Goal: Task Accomplishment & Management: Complete application form

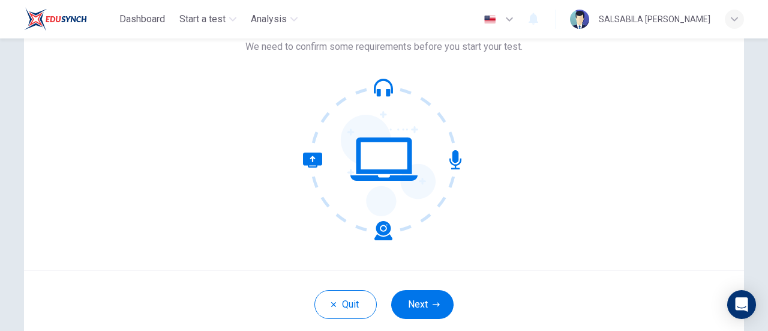
scroll to position [76, 0]
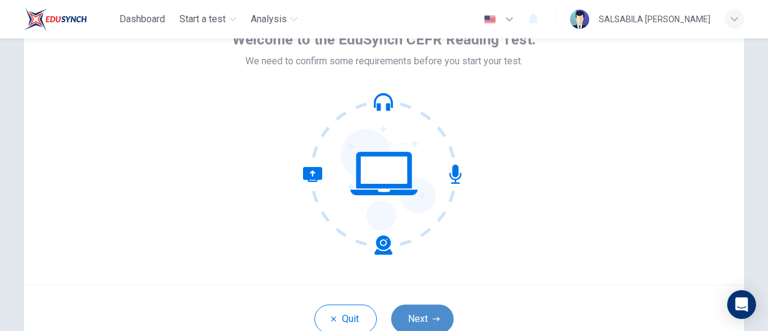
click at [436, 314] on button "Next" at bounding box center [422, 318] width 62 height 29
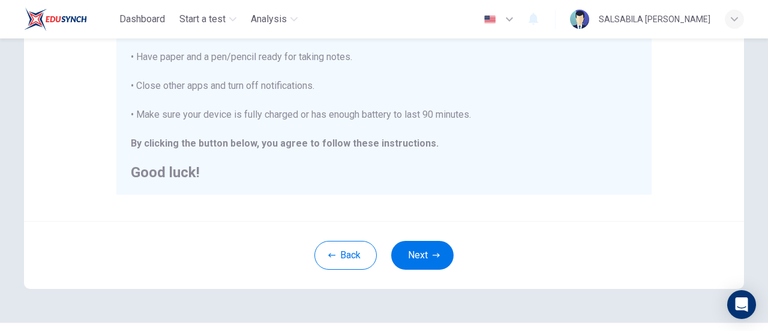
scroll to position [309, 0]
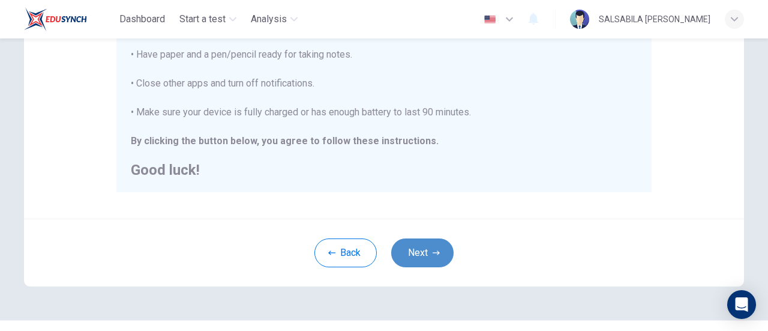
click at [433, 252] on icon "button" at bounding box center [436, 252] width 7 height 7
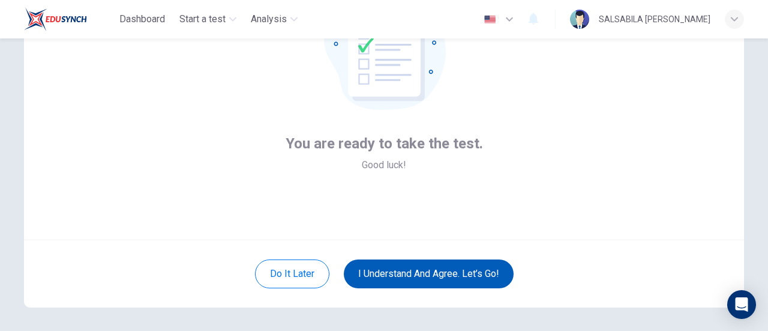
scroll to position [130, 0]
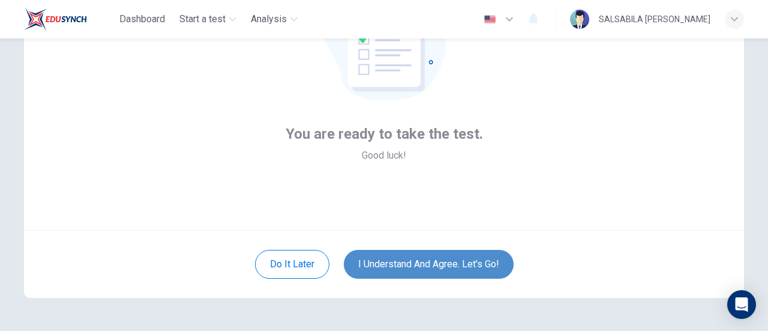
click at [451, 257] on button "I understand and agree. Let’s go!" at bounding box center [429, 264] width 170 height 29
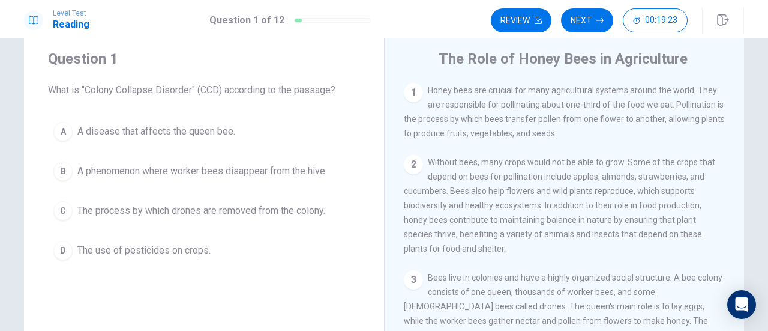
click at [508, 229] on div "2 Without bees, many crops would not be able to grow. Some of the crops that de…" at bounding box center [565, 205] width 322 height 101
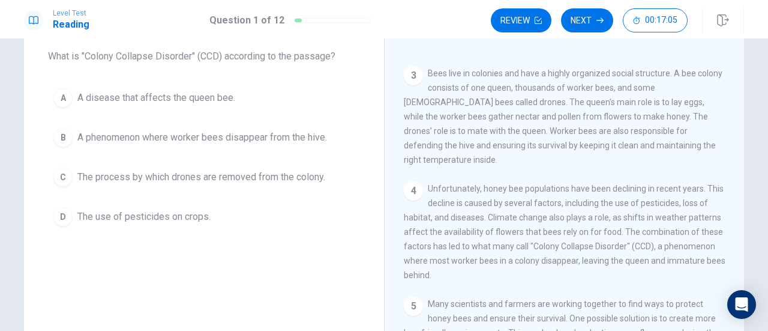
scroll to position [70, 0]
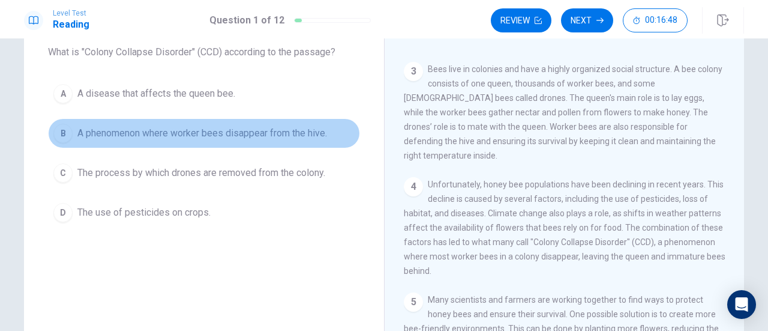
click at [59, 133] on div "B" at bounding box center [62, 133] width 19 height 19
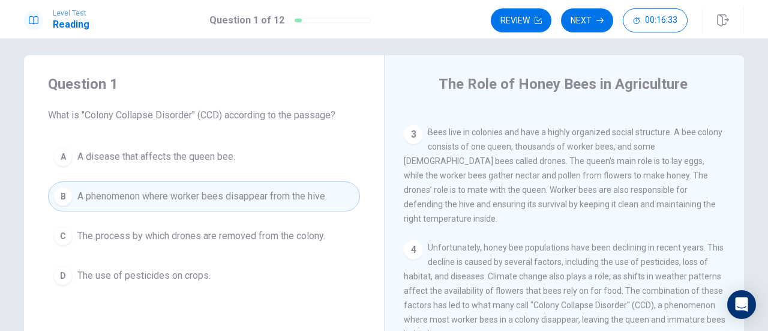
scroll to position [7, 0]
click at [592, 21] on button "Next" at bounding box center [587, 20] width 52 height 24
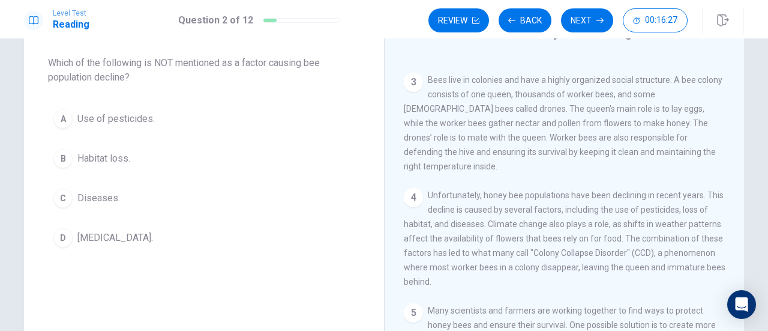
scroll to position [62, 0]
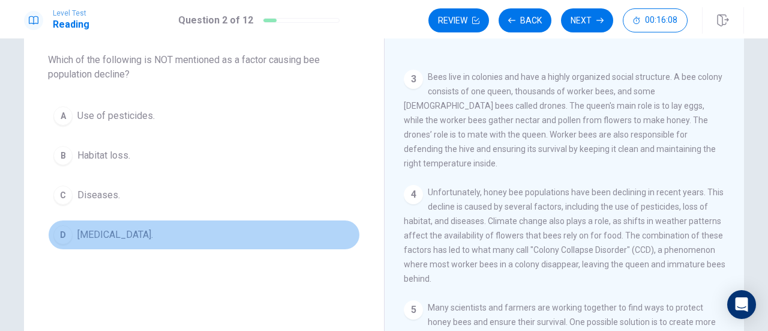
click at [64, 235] on div "D" at bounding box center [62, 234] width 19 height 19
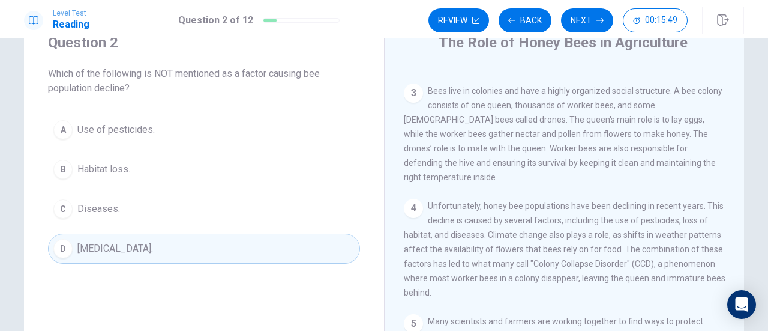
scroll to position [49, 0]
click at [584, 22] on button "Next" at bounding box center [587, 20] width 52 height 24
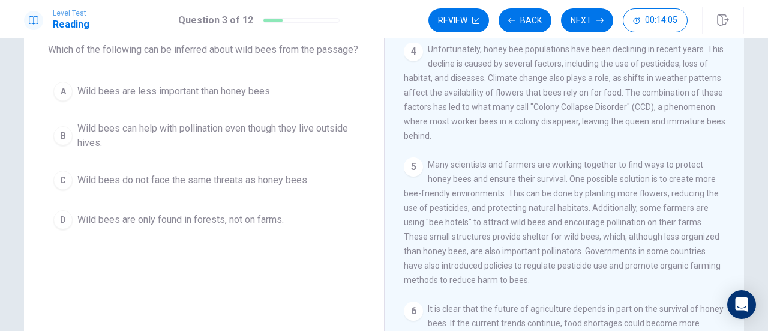
scroll to position [77, 0]
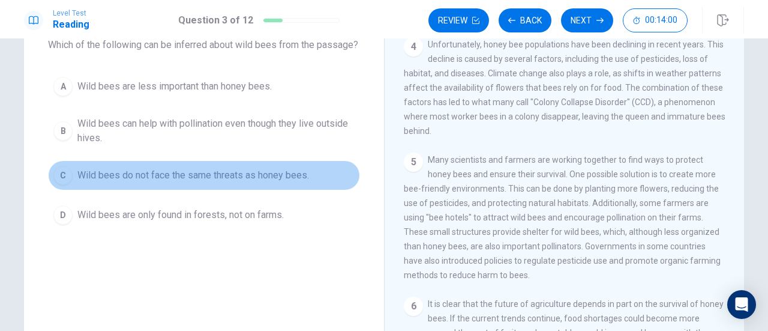
click at [145, 182] on span "Wild bees do not face the same threats as honey bees." at bounding box center [193, 175] width 232 height 14
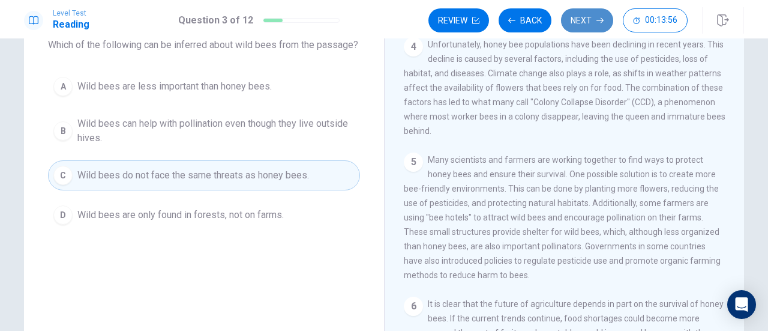
click at [580, 25] on button "Next" at bounding box center [587, 20] width 52 height 24
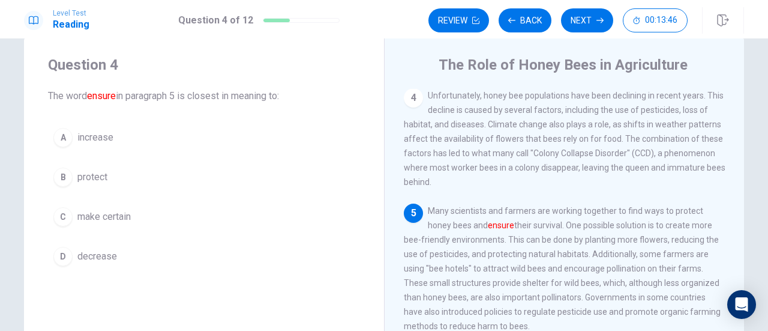
scroll to position [25, 0]
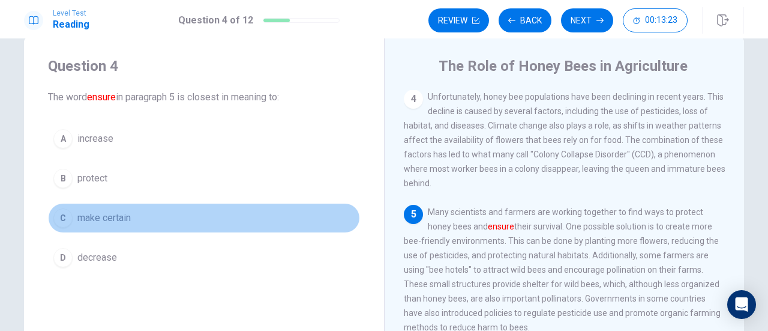
click at [121, 214] on span "make certain" at bounding box center [103, 218] width 53 height 14
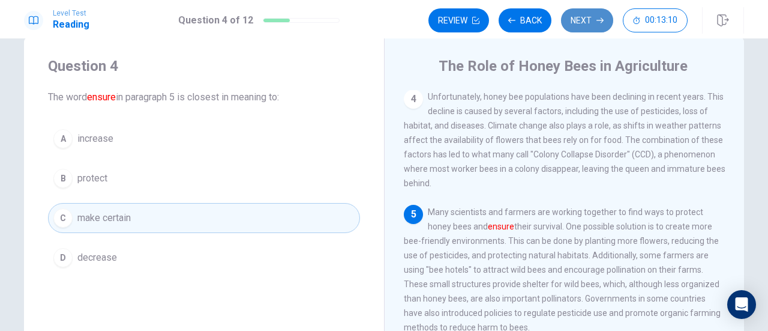
click at [586, 25] on button "Next" at bounding box center [587, 20] width 52 height 24
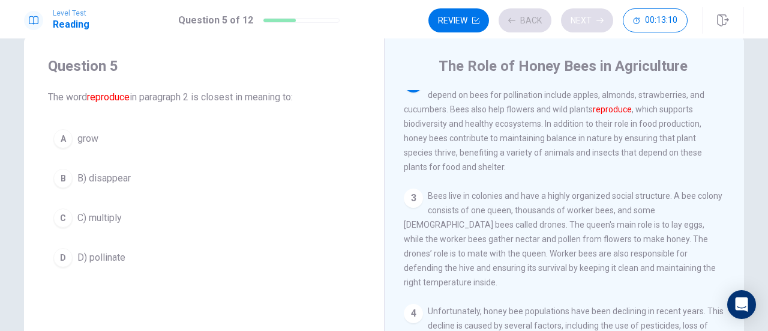
scroll to position [73, 0]
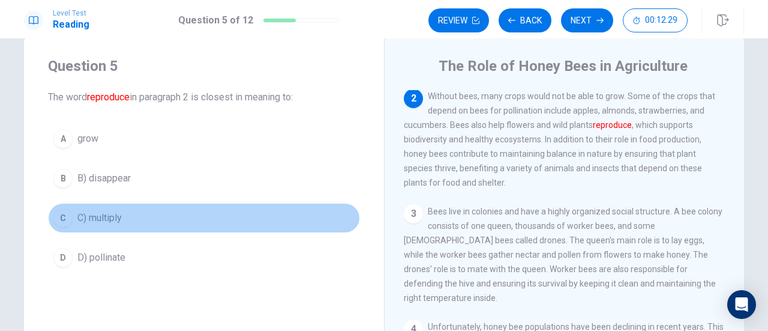
click at [110, 215] on span "C) multiply" at bounding box center [99, 218] width 44 height 14
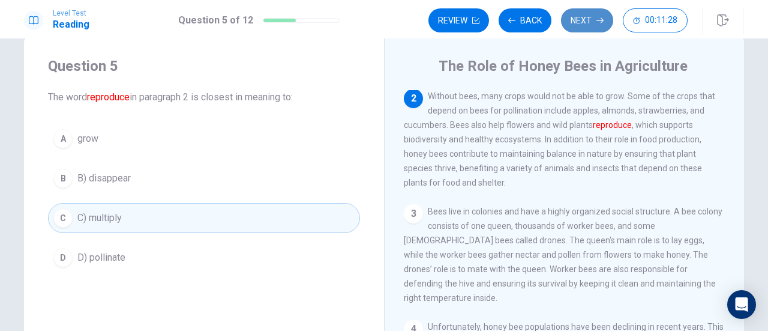
click at [593, 20] on button "Next" at bounding box center [587, 20] width 52 height 24
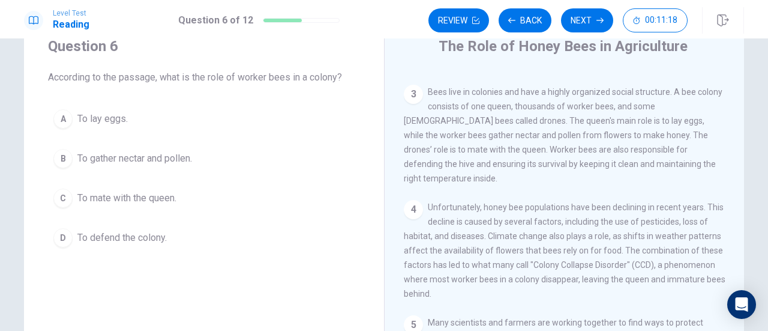
scroll to position [173, 0]
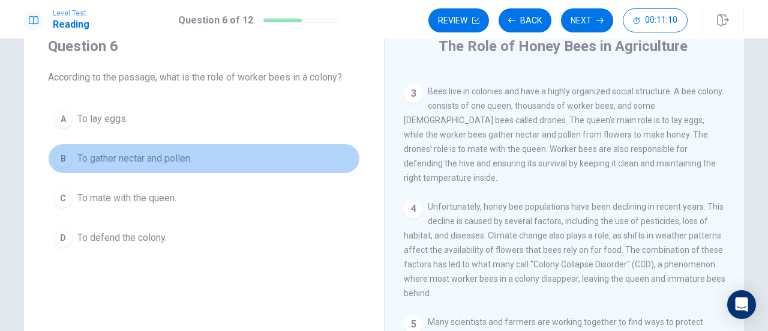
click at [87, 152] on span "To gather nectar and pollen." at bounding box center [134, 158] width 115 height 14
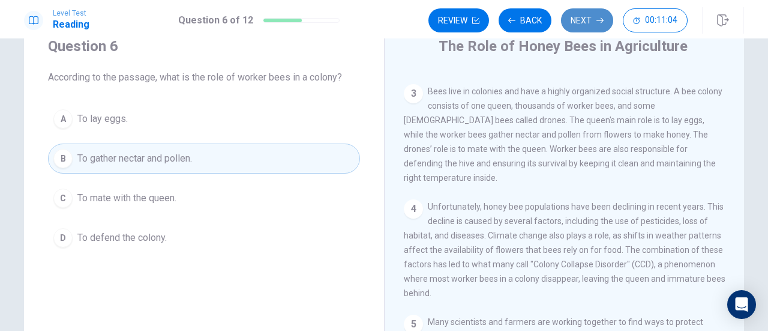
click at [583, 18] on button "Next" at bounding box center [587, 20] width 52 height 24
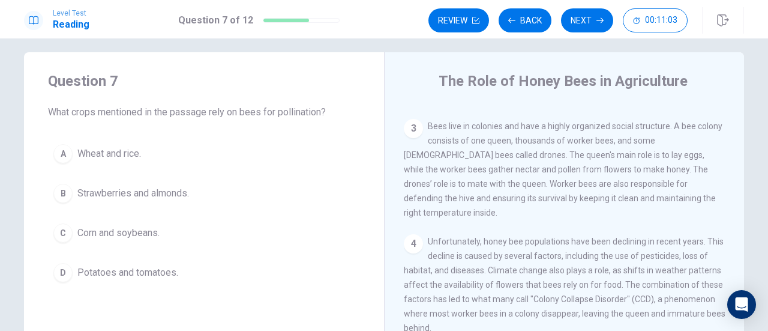
scroll to position [11, 0]
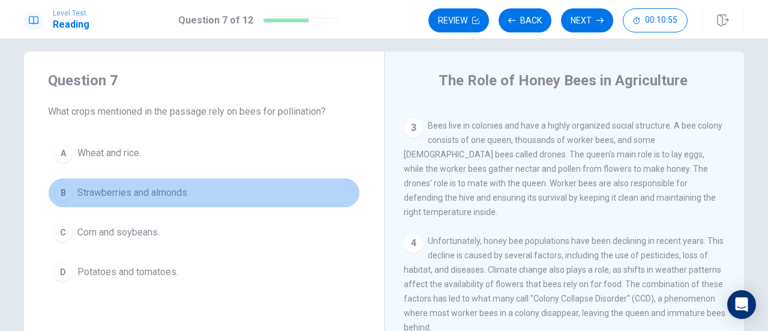
click at [173, 191] on span "Strawberries and almonds." at bounding box center [133, 192] width 112 height 14
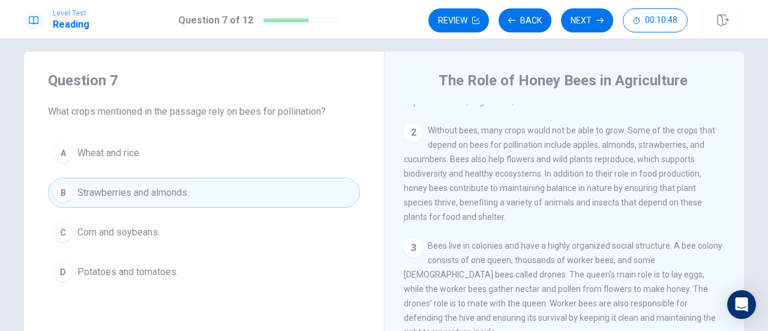
scroll to position [58, 0]
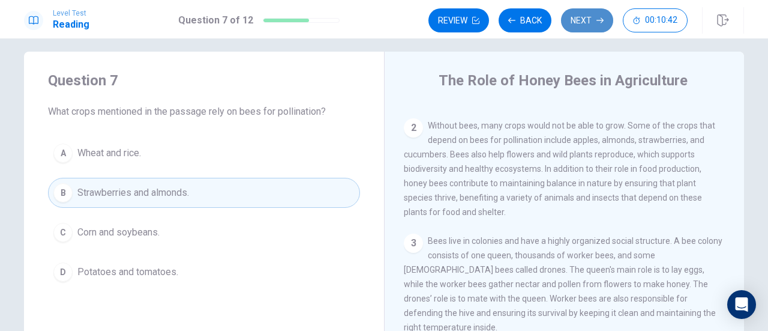
click at [595, 23] on button "Next" at bounding box center [587, 20] width 52 height 24
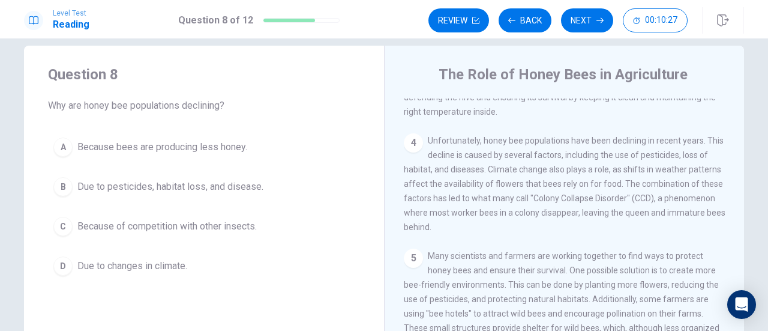
scroll to position [268, 0]
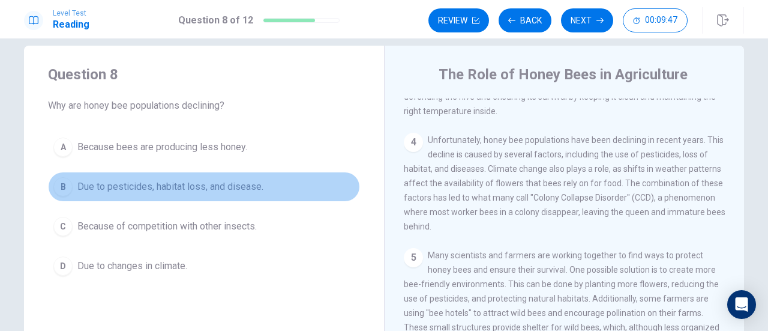
click at [246, 184] on span "Due to pesticides, habitat loss, and disease." at bounding box center [170, 186] width 186 height 14
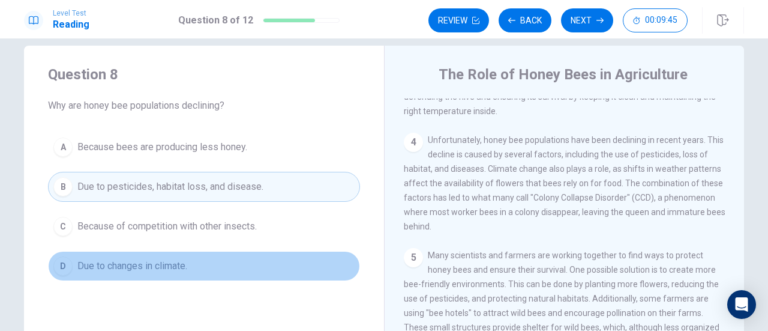
click at [196, 262] on button "D Due to changes in climate." at bounding box center [204, 266] width 312 height 30
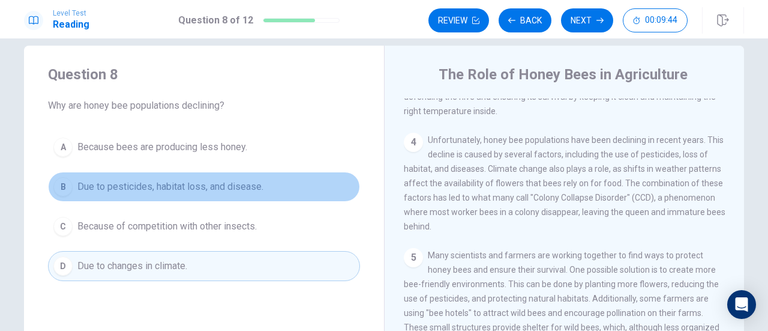
click at [221, 185] on span "Due to pesticides, habitat loss, and disease." at bounding box center [170, 186] width 186 height 14
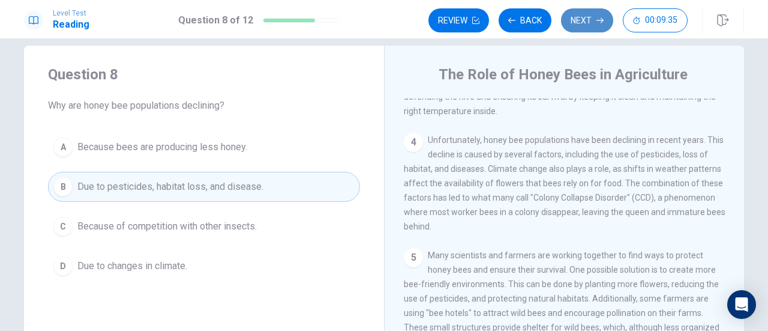
click at [582, 25] on button "Next" at bounding box center [587, 20] width 52 height 24
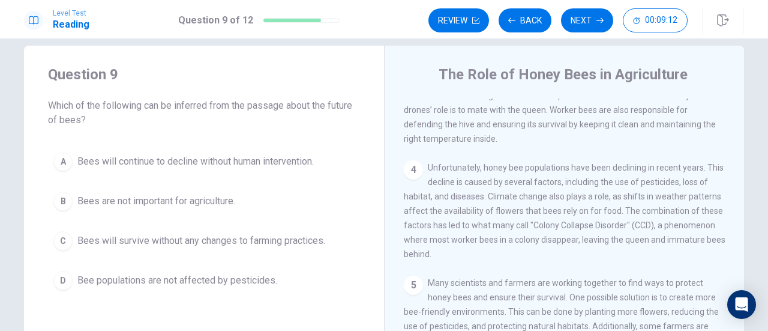
scroll to position [304, 0]
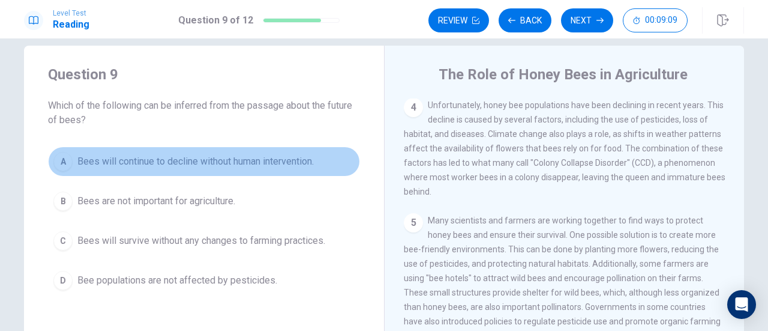
click at [273, 157] on span "Bees will continue to decline without human intervention." at bounding box center [195, 161] width 237 height 14
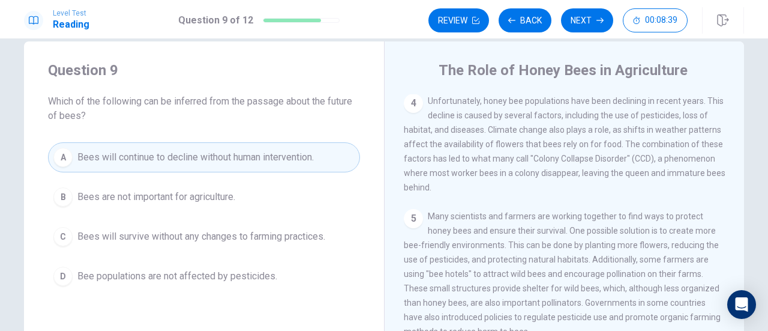
scroll to position [0, 0]
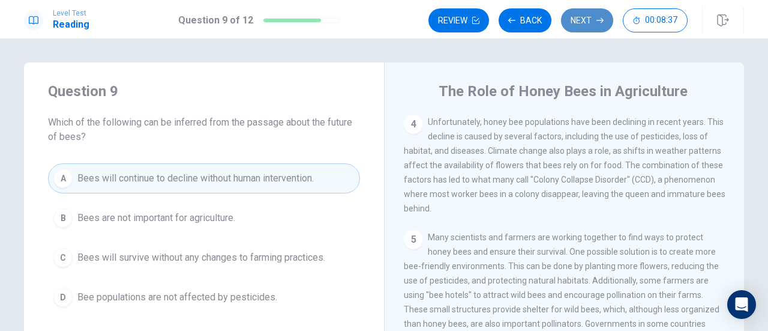
click at [590, 14] on button "Next" at bounding box center [587, 20] width 52 height 24
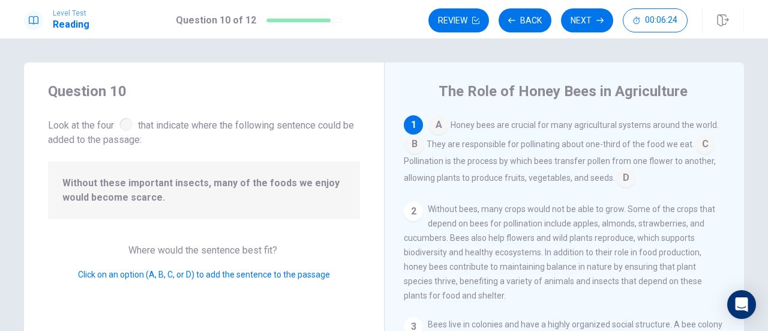
click at [412, 140] on input at bounding box center [414, 145] width 19 height 19
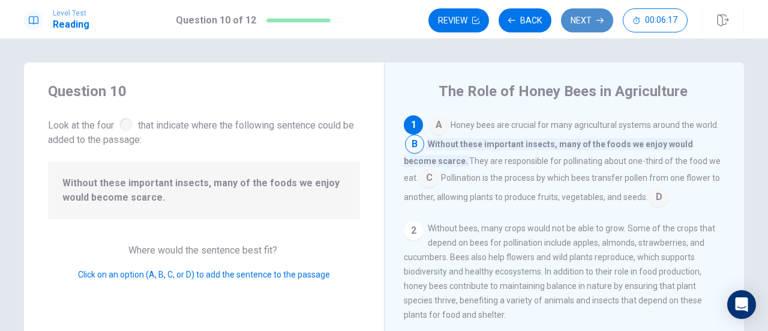
click at [579, 21] on button "Next" at bounding box center [587, 20] width 52 height 24
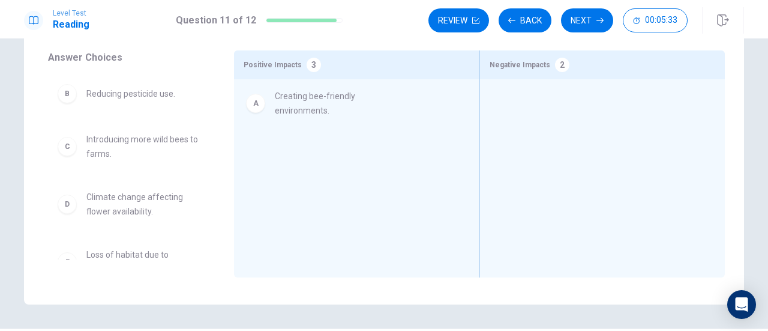
drag, startPoint x: 117, startPoint y: 109, endPoint x: 315, endPoint y: 113, distance: 197.5
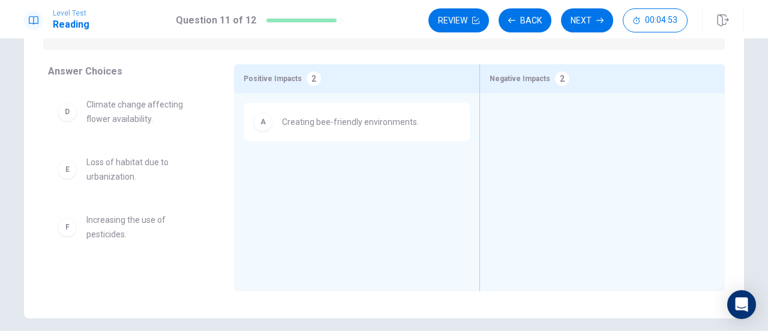
scroll to position [105, 0]
drag, startPoint x: 140, startPoint y: 176, endPoint x: 561, endPoint y: 119, distance: 425.1
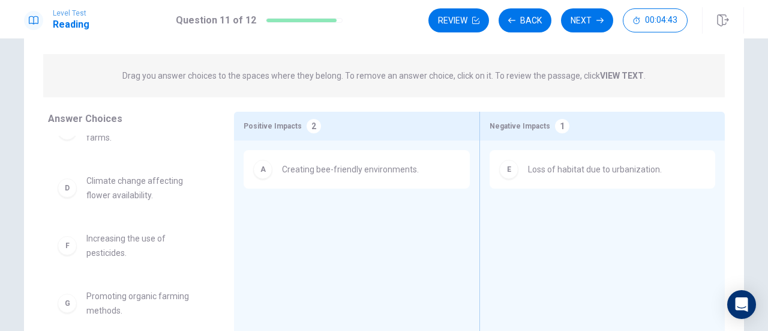
scroll to position [84, 0]
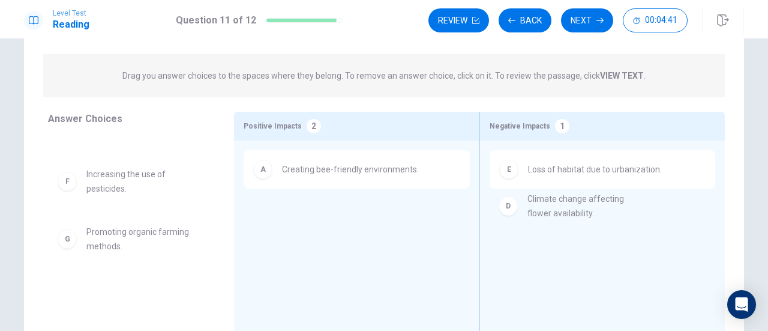
drag, startPoint x: 126, startPoint y: 190, endPoint x: 581, endPoint y: 212, distance: 455.6
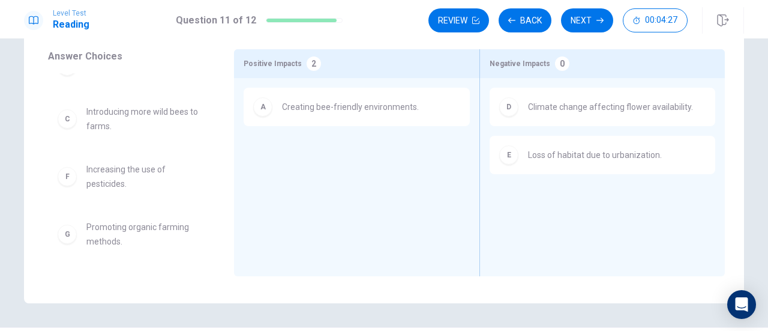
scroll to position [0, 0]
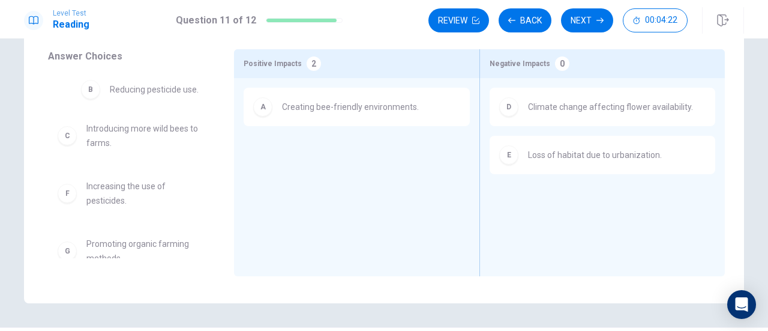
drag, startPoint x: 134, startPoint y: 100, endPoint x: 164, endPoint y: 97, distance: 30.8
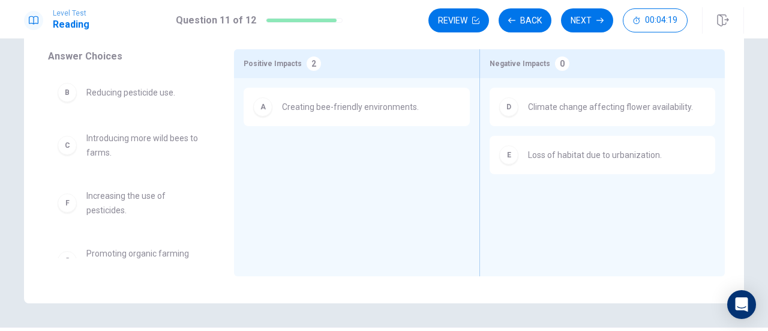
scroll to position [26, 0]
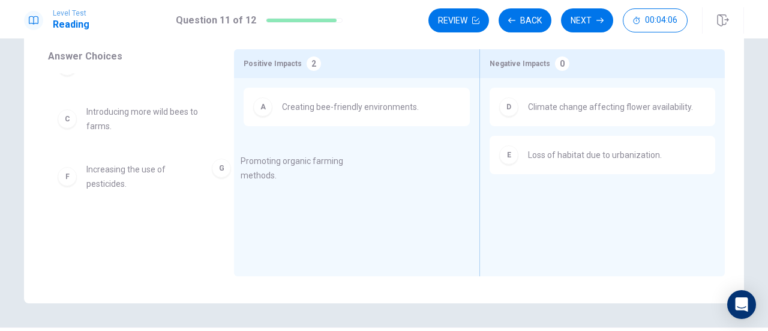
drag, startPoint x: 148, startPoint y: 233, endPoint x: 352, endPoint y: 154, distance: 218.4
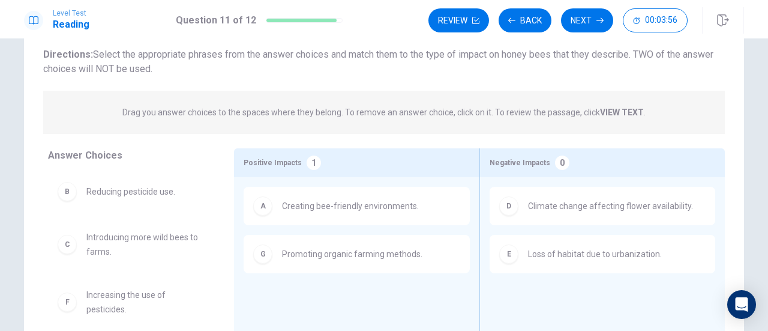
scroll to position [73, 0]
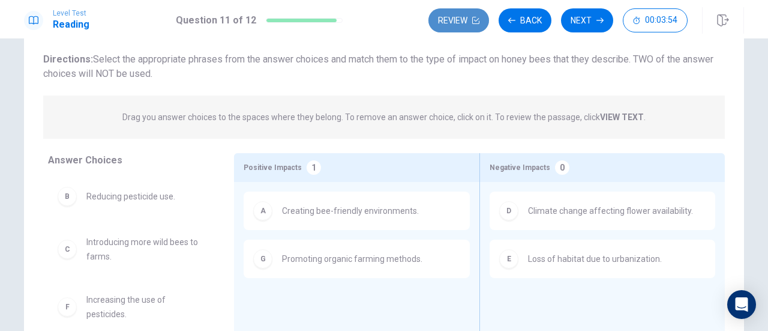
click at [448, 17] on button "Review" at bounding box center [459, 20] width 61 height 24
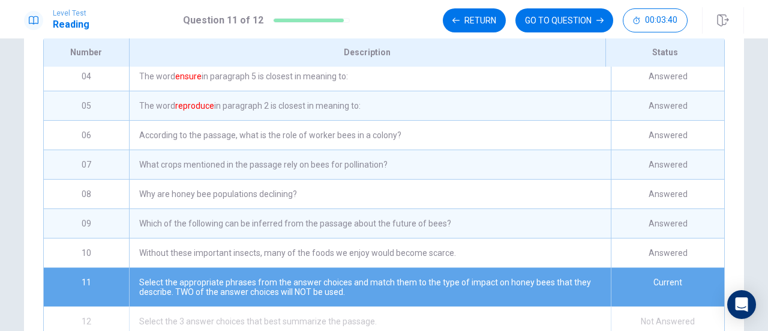
scroll to position [167, 0]
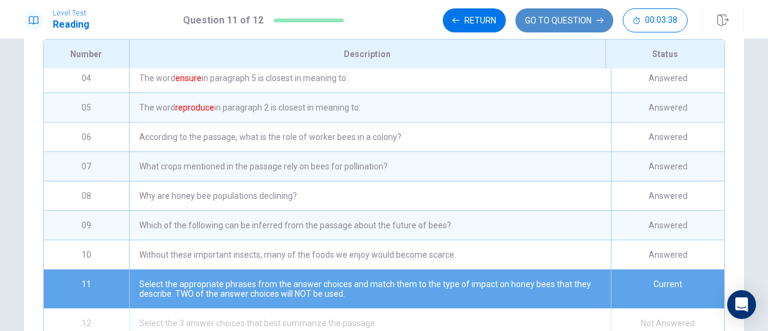
click at [549, 20] on button "GO TO QUESTION" at bounding box center [565, 20] width 98 height 24
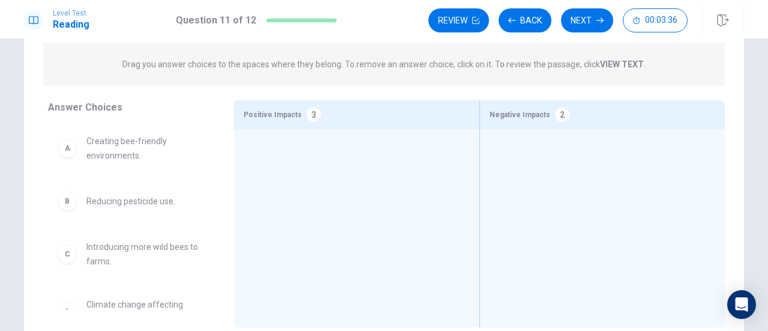
scroll to position [149, 0]
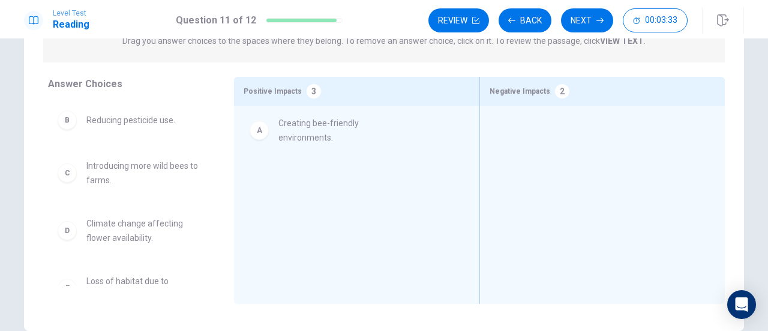
drag, startPoint x: 129, startPoint y: 123, endPoint x: 331, endPoint y: 128, distance: 202.3
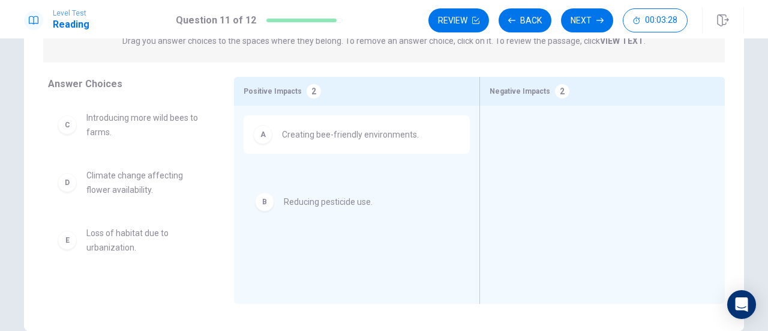
drag, startPoint x: 127, startPoint y: 123, endPoint x: 334, endPoint y: 203, distance: 221.6
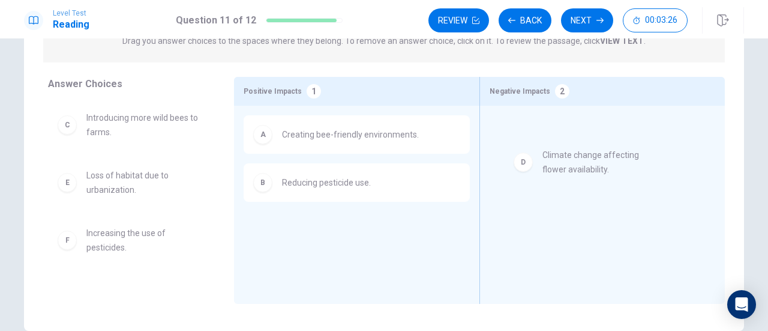
drag, startPoint x: 145, startPoint y: 187, endPoint x: 611, endPoint y: 164, distance: 466.9
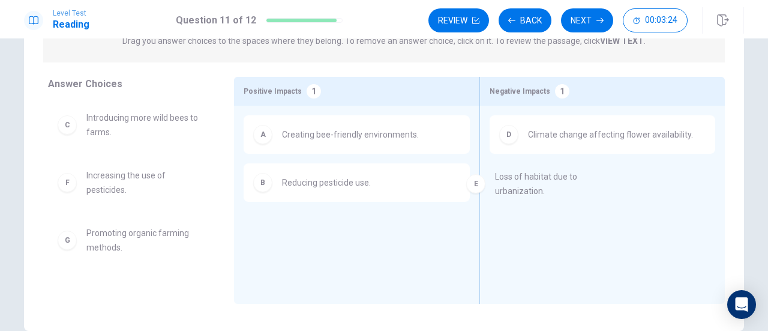
drag, startPoint x: 130, startPoint y: 184, endPoint x: 588, endPoint y: 184, distance: 458.6
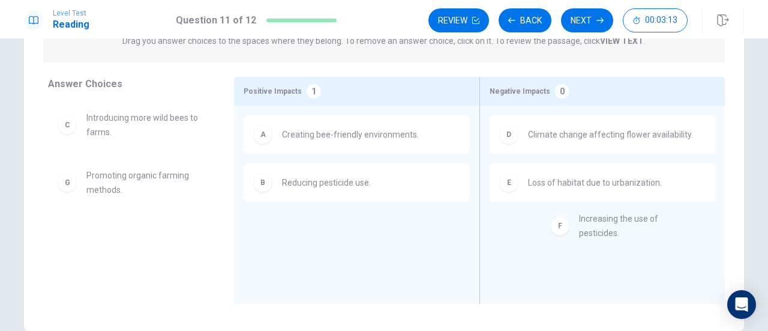
drag, startPoint x: 142, startPoint y: 190, endPoint x: 645, endPoint y: 233, distance: 504.9
drag, startPoint x: 134, startPoint y: 240, endPoint x: 335, endPoint y: 240, distance: 200.5
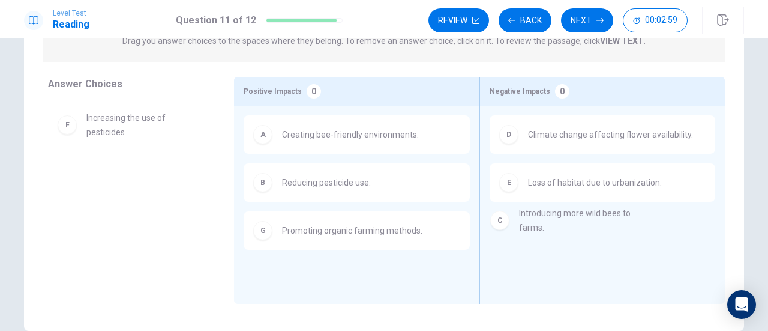
drag, startPoint x: 143, startPoint y: 127, endPoint x: 594, endPoint y: 225, distance: 461.3
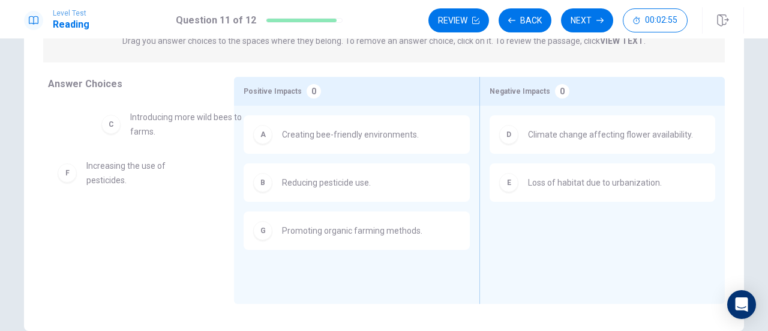
drag, startPoint x: 133, startPoint y: 130, endPoint x: 170, endPoint y: 103, distance: 46.8
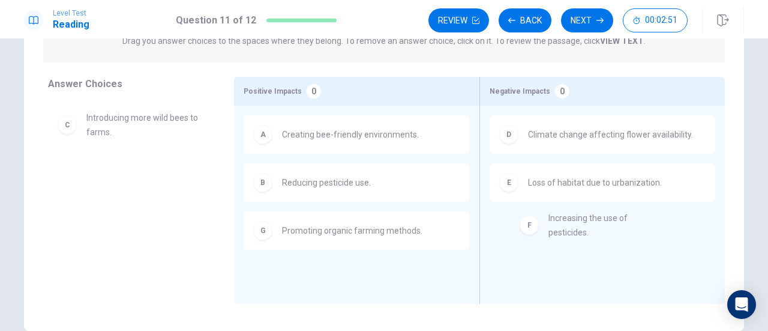
drag, startPoint x: 119, startPoint y: 188, endPoint x: 589, endPoint y: 231, distance: 472.0
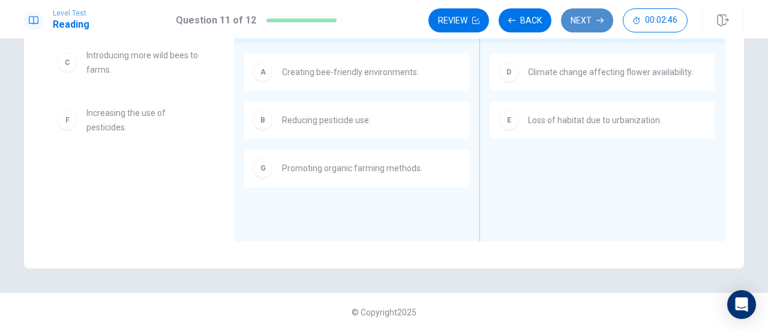
click at [595, 20] on button "Next" at bounding box center [587, 20] width 52 height 24
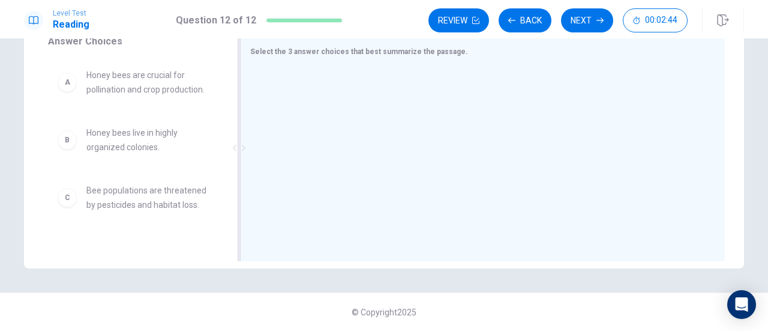
scroll to position [170, 0]
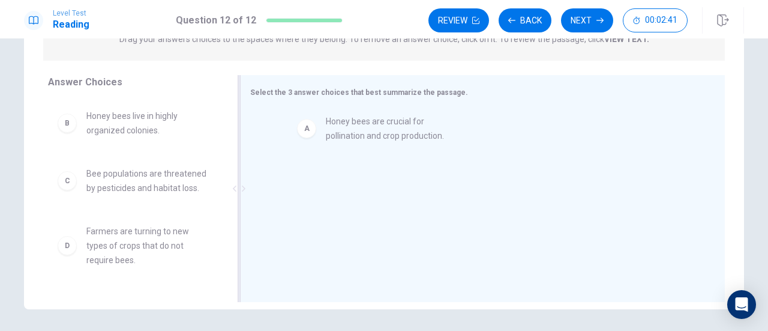
drag, startPoint x: 137, startPoint y: 128, endPoint x: 384, endPoint y: 133, distance: 247.4
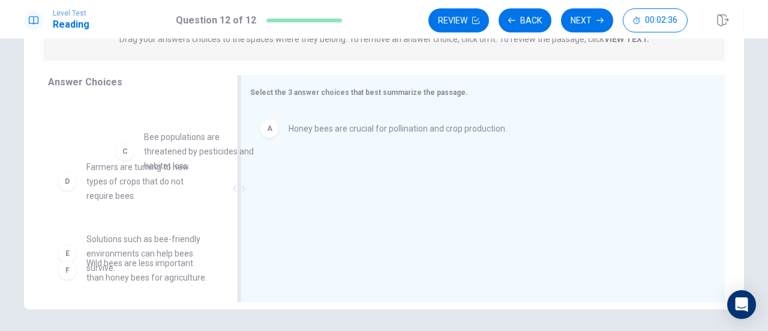
scroll to position [53, 0]
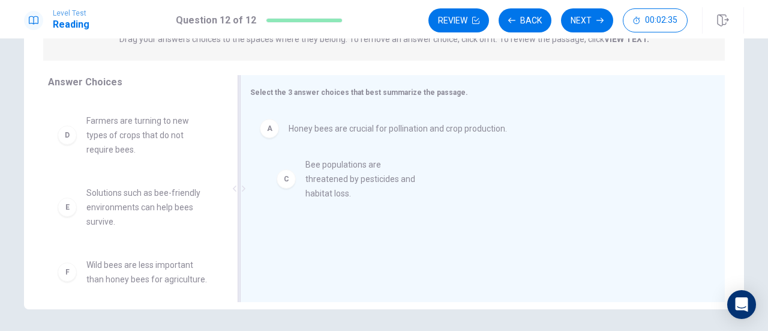
drag, startPoint x: 146, startPoint y: 128, endPoint x: 378, endPoint y: 174, distance: 235.7
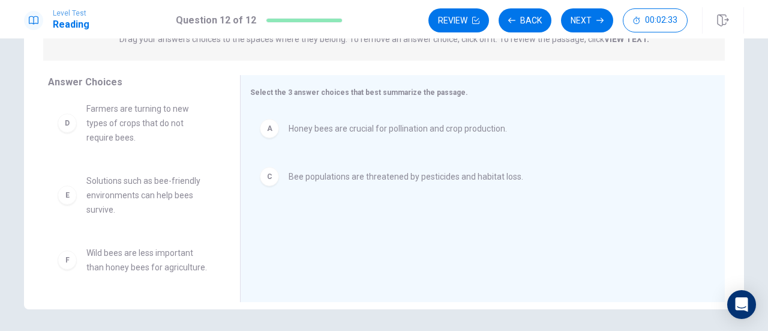
scroll to position [64, 0]
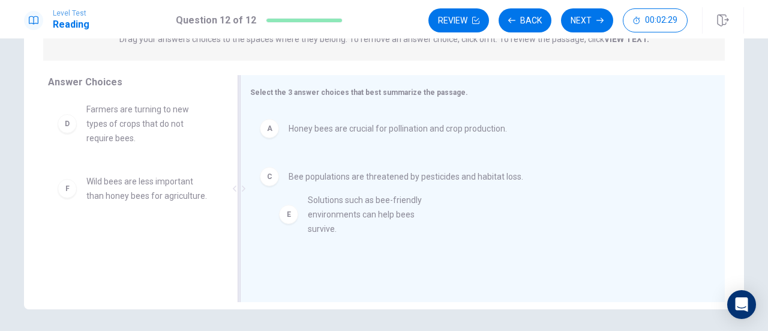
drag, startPoint x: 123, startPoint y: 194, endPoint x: 359, endPoint y: 212, distance: 236.6
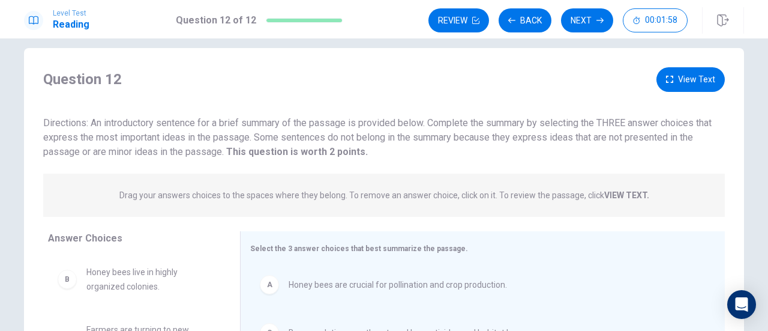
scroll to position [10, 0]
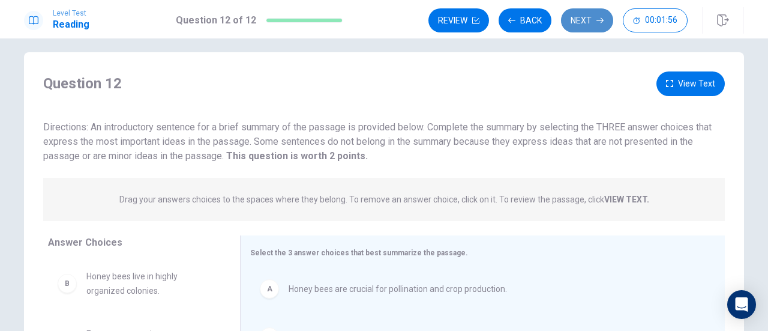
click at [587, 20] on button "Next" at bounding box center [587, 20] width 52 height 24
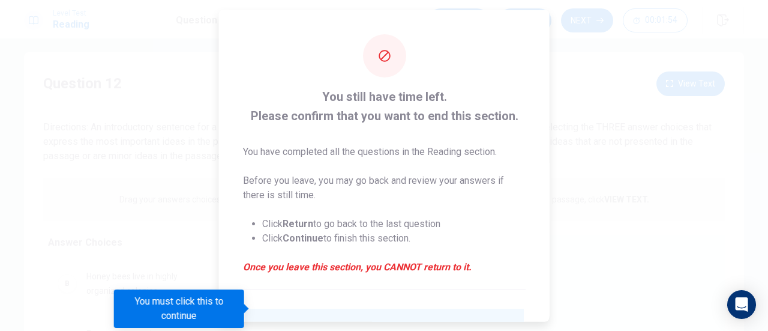
scroll to position [116, 0]
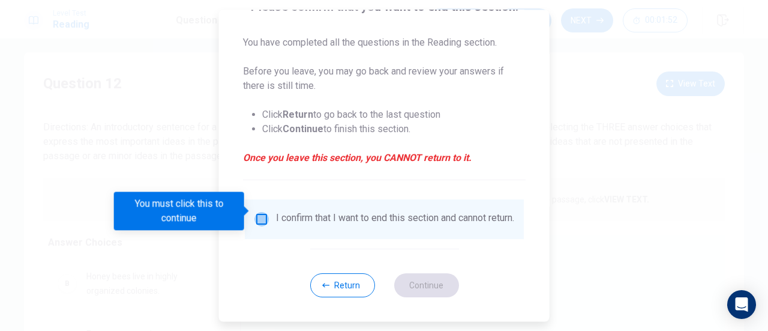
click at [259, 212] on input "You must click this to continue" at bounding box center [262, 219] width 14 height 14
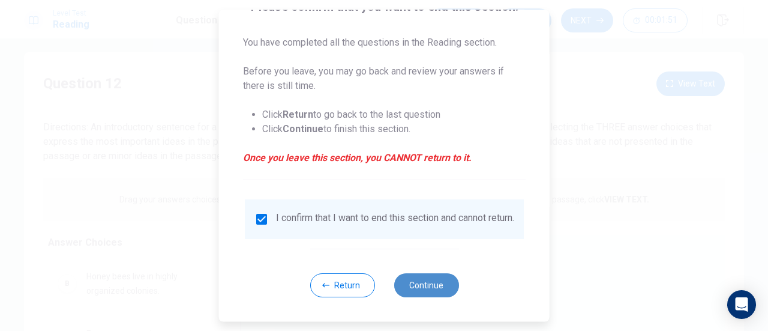
click at [426, 277] on button "Continue" at bounding box center [426, 285] width 65 height 24
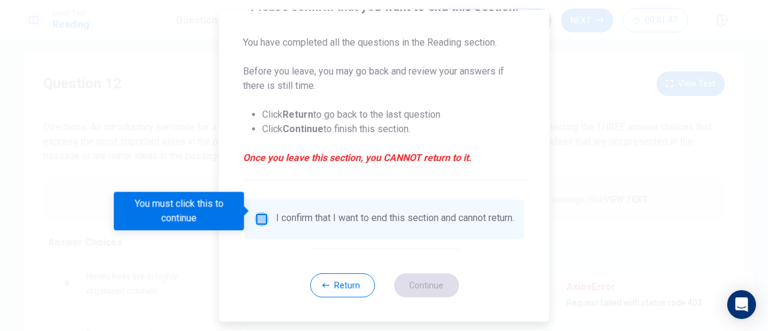
click at [260, 213] on input "You must click this to continue" at bounding box center [262, 219] width 14 height 14
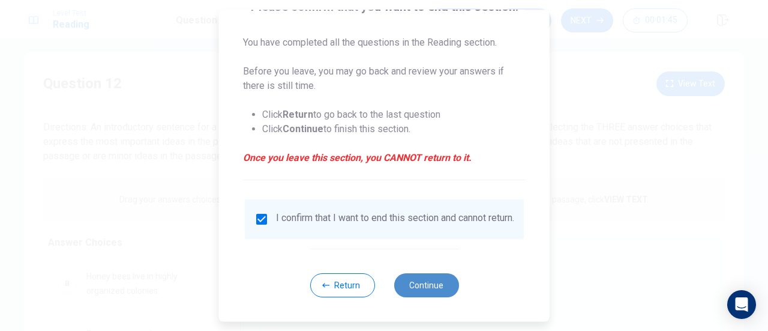
click at [416, 282] on button "Continue" at bounding box center [426, 285] width 65 height 24
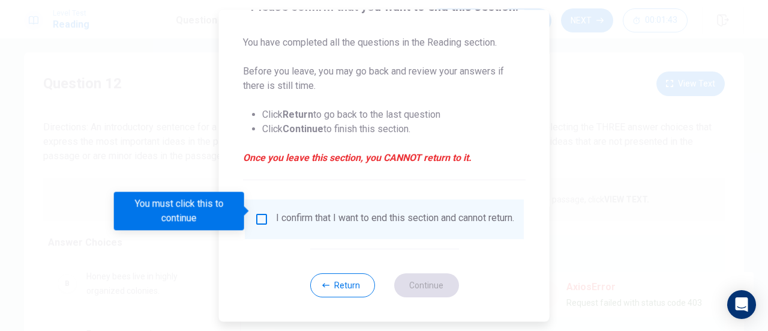
click at [259, 212] on input "You must click this to continue" at bounding box center [262, 219] width 14 height 14
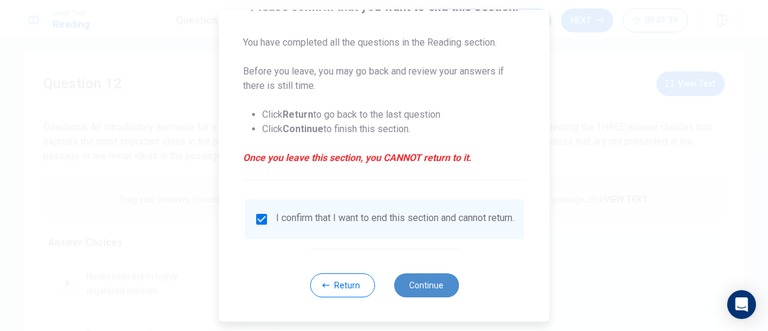
click at [414, 284] on button "Continue" at bounding box center [426, 285] width 65 height 24
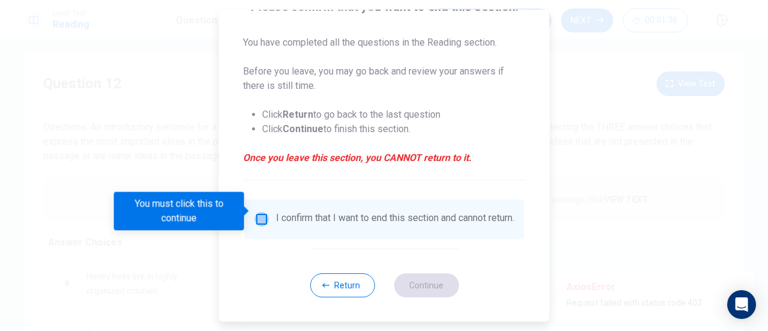
click at [260, 212] on input "You must click this to continue" at bounding box center [262, 219] width 14 height 14
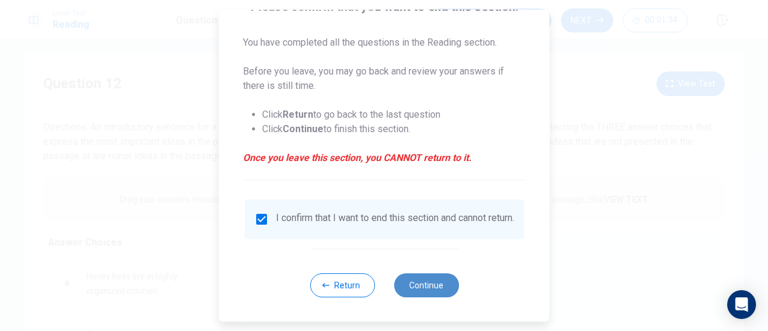
click at [426, 285] on button "Continue" at bounding box center [426, 285] width 65 height 24
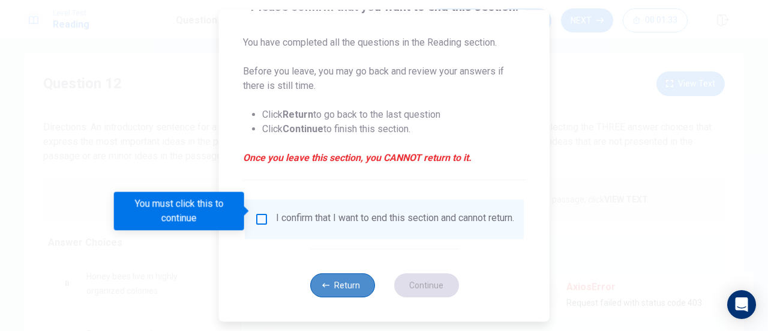
click at [336, 286] on button "Return" at bounding box center [342, 285] width 65 height 24
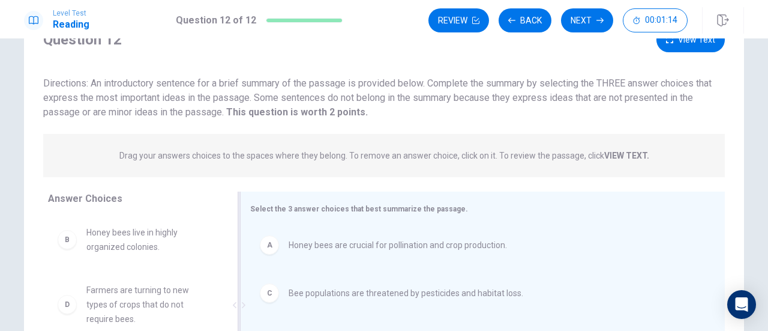
scroll to position [49, 0]
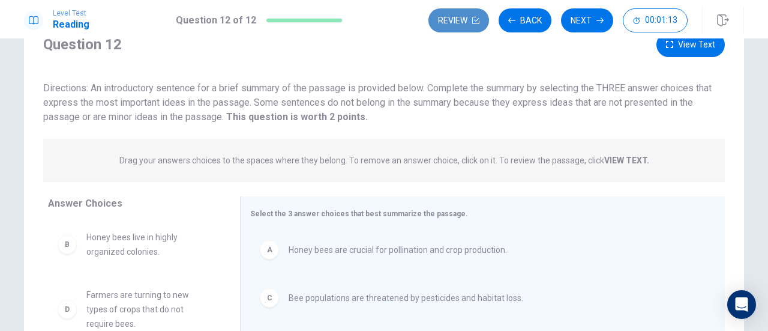
click at [460, 16] on button "Review" at bounding box center [459, 20] width 61 height 24
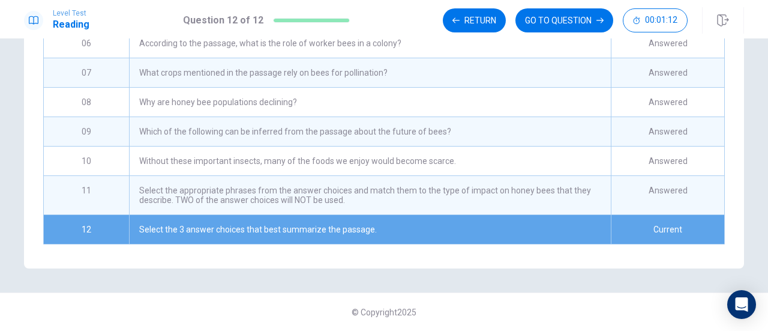
scroll to position [275, 0]
click at [564, 28] on button "GO TO QUESTION" at bounding box center [565, 20] width 98 height 24
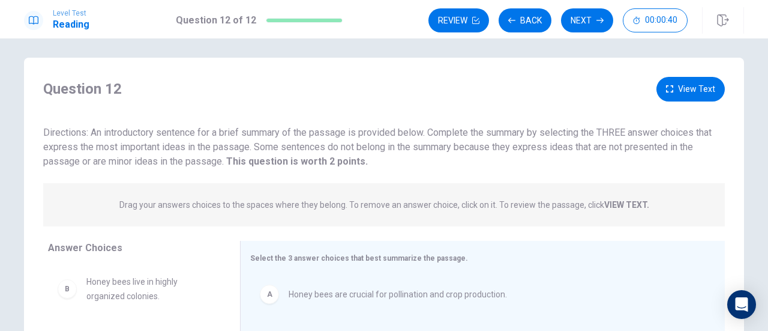
scroll to position [5, 0]
click at [586, 22] on button "Next" at bounding box center [587, 20] width 52 height 24
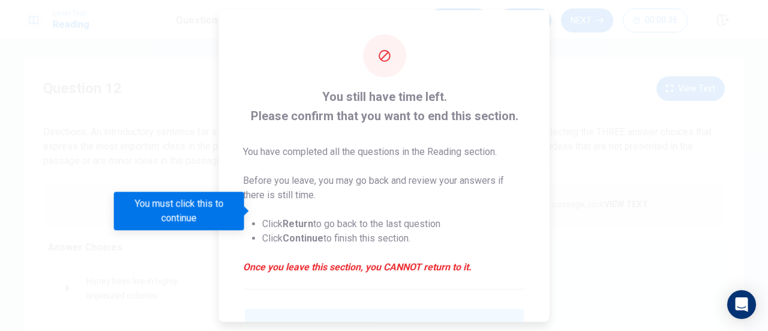
scroll to position [116, 0]
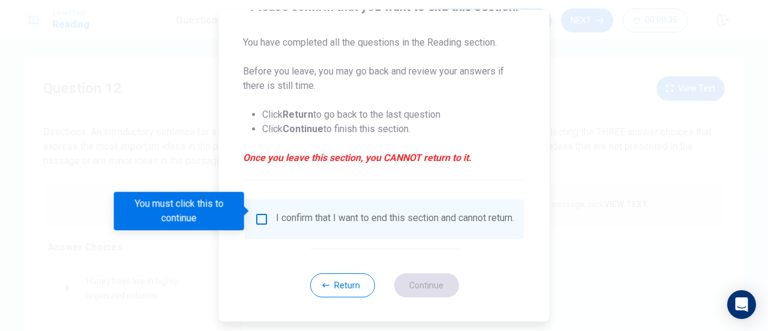
click at [259, 212] on input "You must click this to continue" at bounding box center [262, 219] width 14 height 14
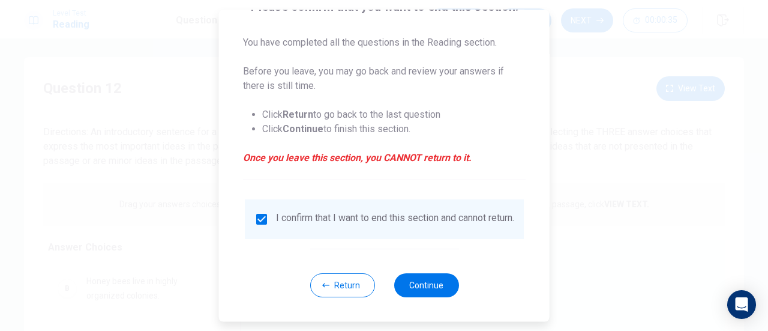
click at [259, 212] on input "checkbox" at bounding box center [262, 219] width 14 height 14
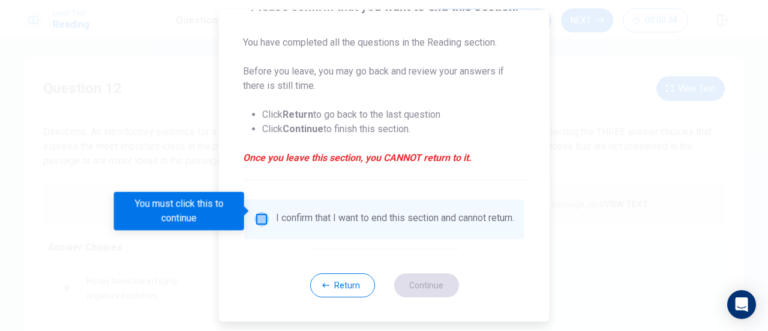
click at [259, 212] on input "You must click this to continue" at bounding box center [262, 219] width 14 height 14
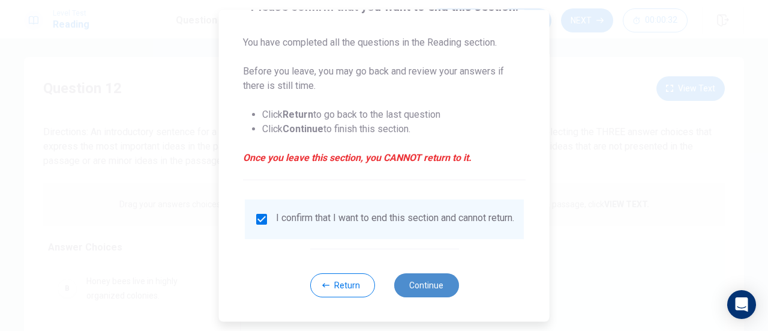
click at [424, 285] on button "Continue" at bounding box center [426, 285] width 65 height 24
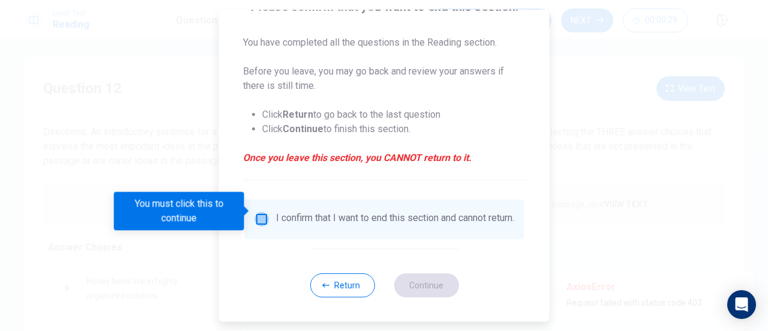
click at [262, 213] on input "You must click this to continue" at bounding box center [262, 219] width 14 height 14
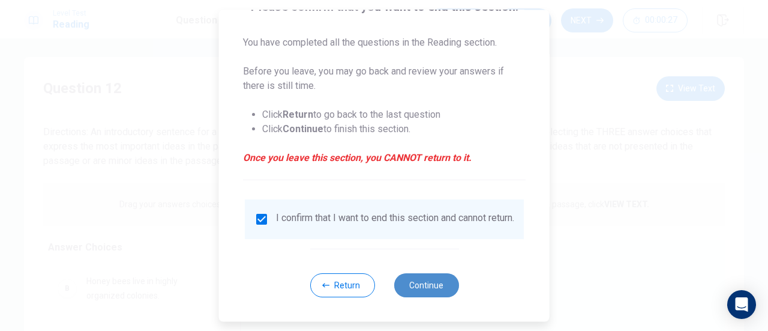
click at [425, 284] on button "Continue" at bounding box center [426, 285] width 65 height 24
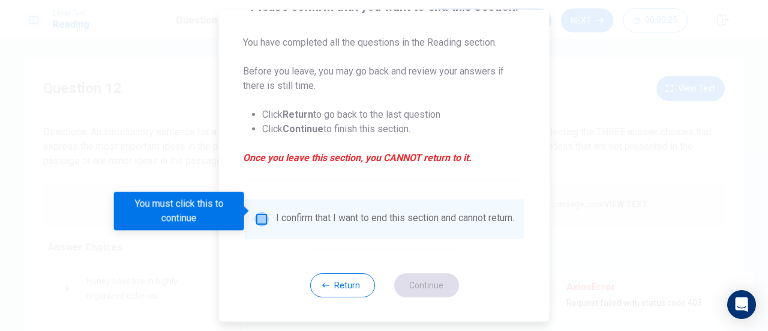
click at [258, 212] on input "You must click this to continue" at bounding box center [262, 219] width 14 height 14
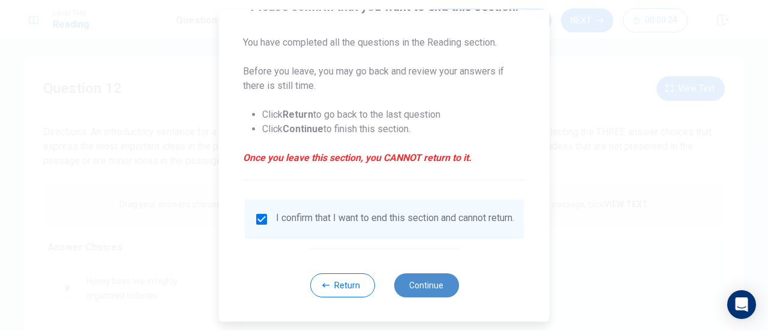
click at [423, 287] on button "Continue" at bounding box center [426, 285] width 65 height 24
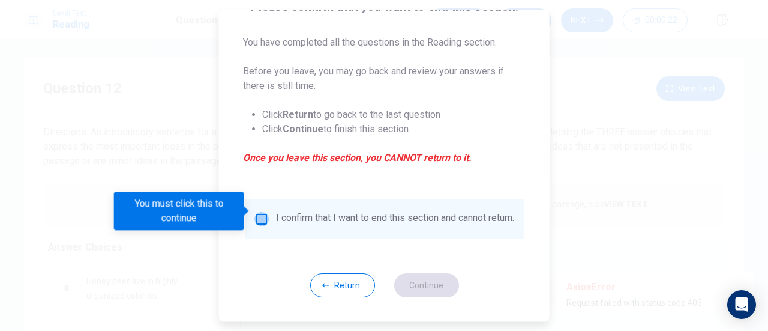
click at [261, 212] on input "You must click this to continue" at bounding box center [262, 219] width 14 height 14
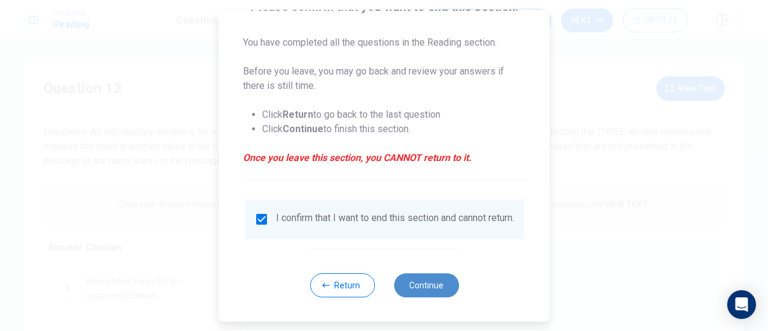
click at [425, 285] on button "Continue" at bounding box center [426, 285] width 65 height 24
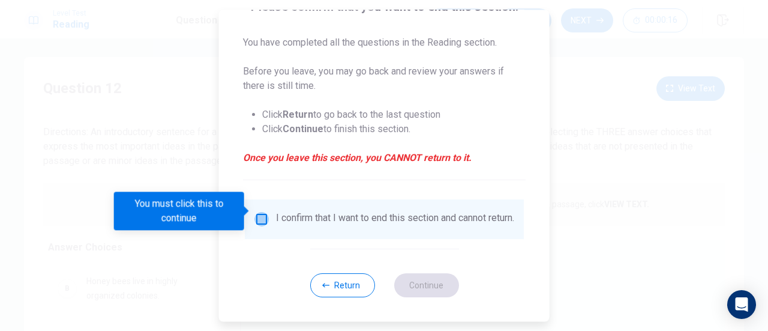
click at [259, 213] on input "You must click this to continue" at bounding box center [262, 219] width 14 height 14
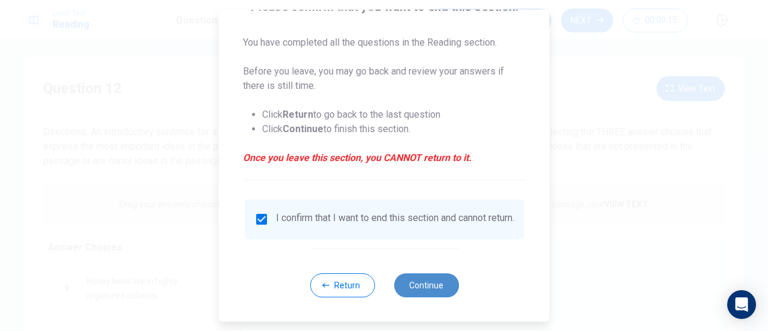
click at [433, 283] on button "Continue" at bounding box center [426, 285] width 65 height 24
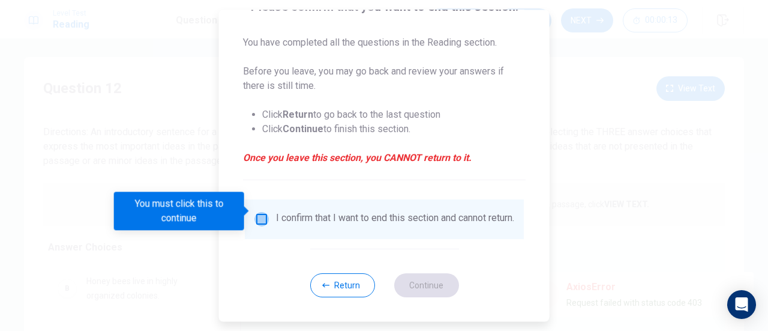
click at [258, 212] on input "You must click this to continue" at bounding box center [262, 219] width 14 height 14
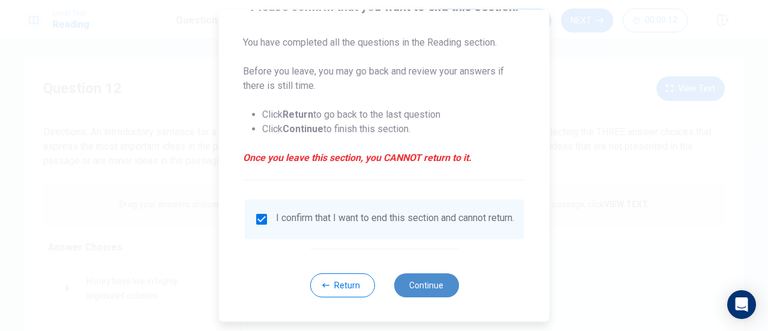
click at [417, 283] on button "Continue" at bounding box center [426, 285] width 65 height 24
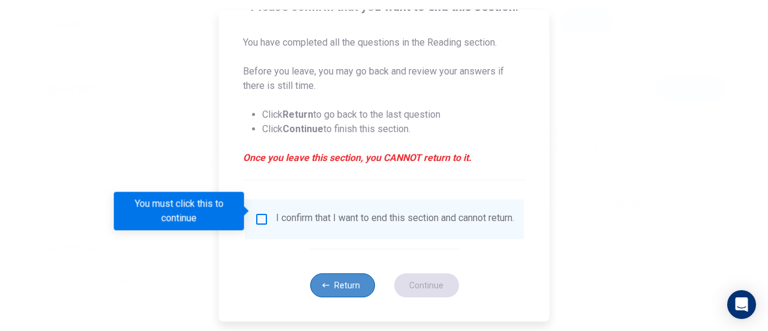
click at [333, 284] on button "Return" at bounding box center [342, 285] width 65 height 24
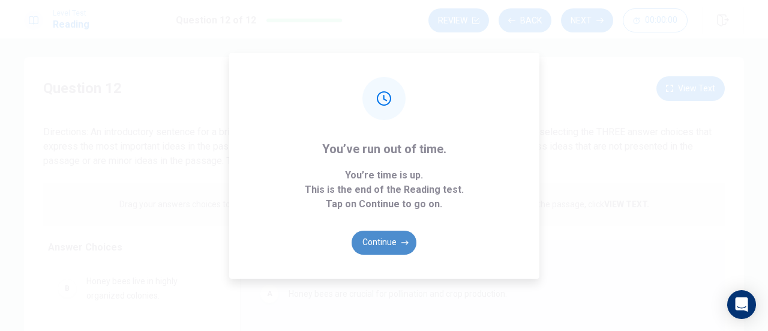
click at [399, 239] on button "Continue" at bounding box center [384, 242] width 65 height 24
click at [393, 237] on button "Continue" at bounding box center [384, 242] width 65 height 24
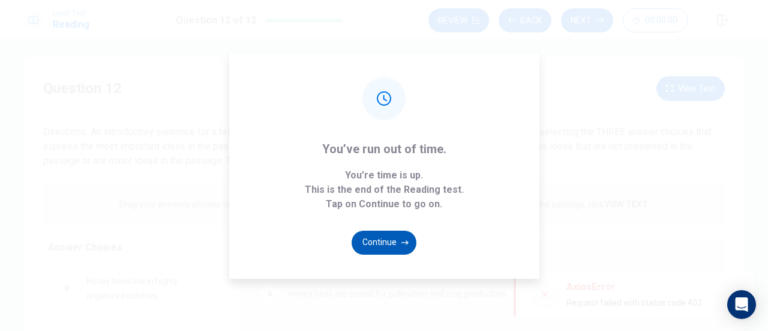
click at [393, 237] on button "Continue" at bounding box center [384, 242] width 65 height 24
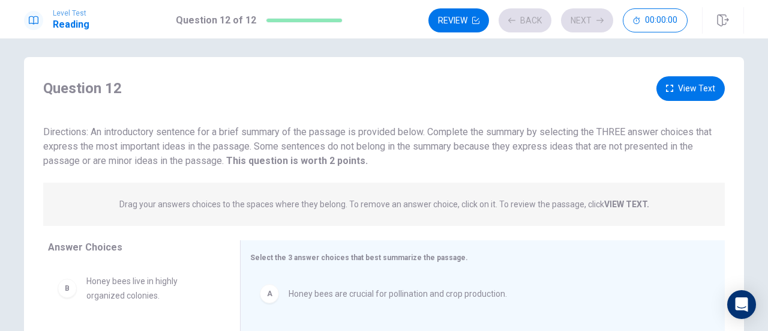
click at [393, 237] on div "Question 12 View Text Directions: An introductory sentence for a brief summary …" at bounding box center [384, 271] width 720 height 391
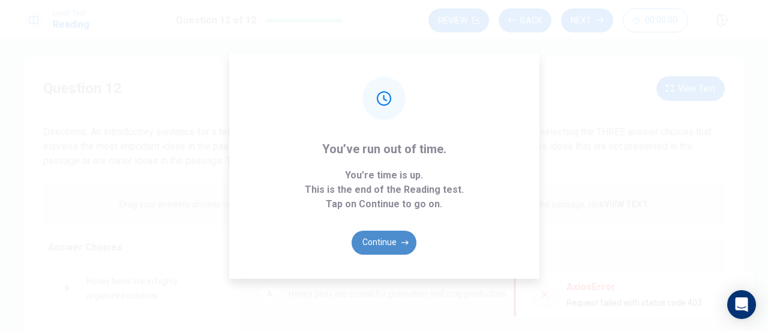
click at [393, 237] on button "Continue" at bounding box center [384, 242] width 65 height 24
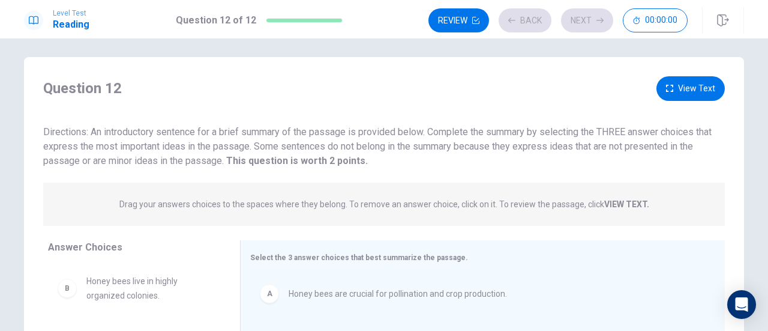
click at [393, 237] on div "Question 12 View Text Directions: An introductory sentence for a brief summary …" at bounding box center [384, 271] width 720 height 391
click at [393, 237] on div "Level Test Reading Question 12 of 12 Review Back Next 00:00:00 Question 12 of 1…" at bounding box center [384, 165] width 768 height 331
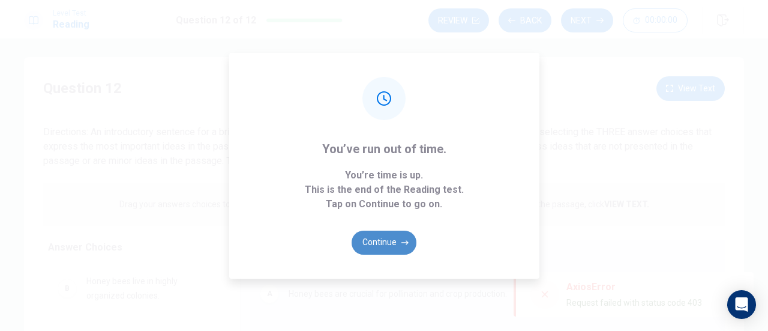
click at [393, 237] on button "Continue" at bounding box center [384, 242] width 65 height 24
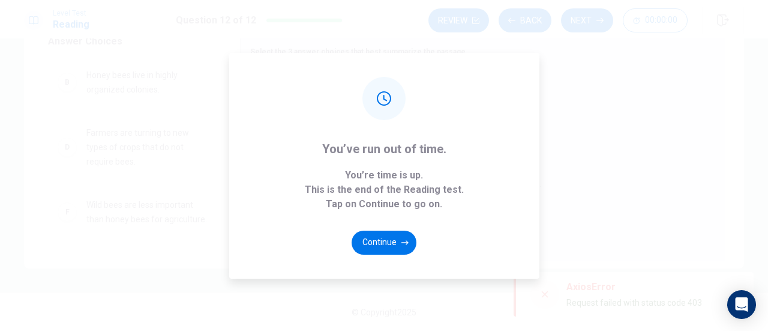
click at [617, 306] on div "You’ve run out of time. You’re time is up. This is the end of the Reading test.…" at bounding box center [384, 165] width 768 height 331
click at [393, 233] on button "Continue" at bounding box center [384, 242] width 65 height 24
click at [373, 235] on button "Continue" at bounding box center [384, 242] width 65 height 24
click at [379, 252] on button "Continue" at bounding box center [384, 242] width 65 height 24
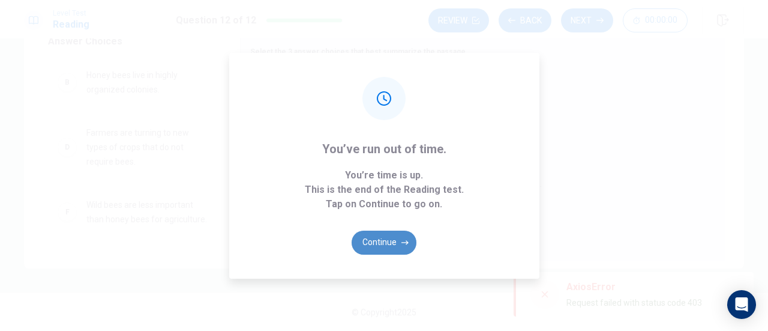
click at [394, 241] on button "Continue" at bounding box center [384, 242] width 65 height 24
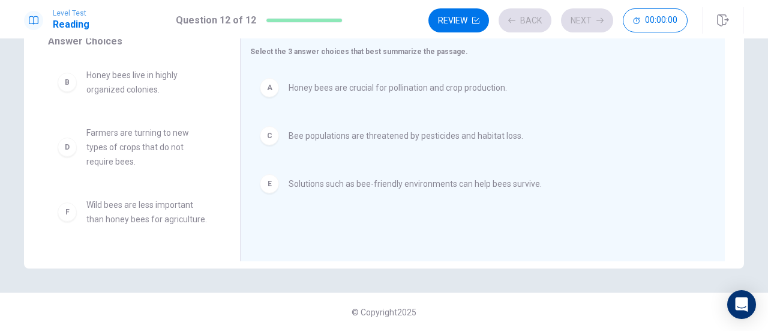
click at [394, 241] on div "Select the 3 answer choices that best summarize the passage. A Honey bees are c…" at bounding box center [482, 147] width 485 height 227
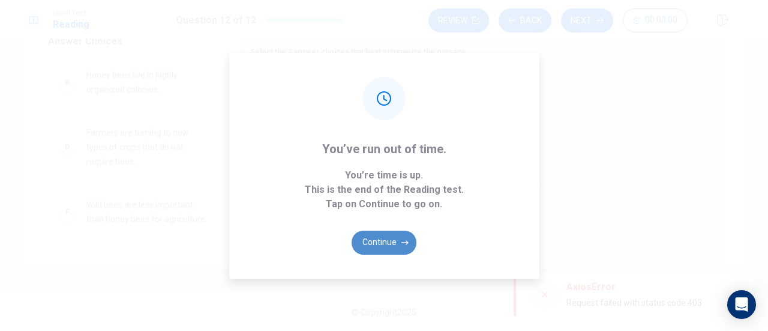
click at [394, 241] on button "Continue" at bounding box center [384, 242] width 65 height 24
click at [394, 241] on div "Select the 3 answer choices that best summarize the passage. A Honey bees are c…" at bounding box center [482, 147] width 485 height 227
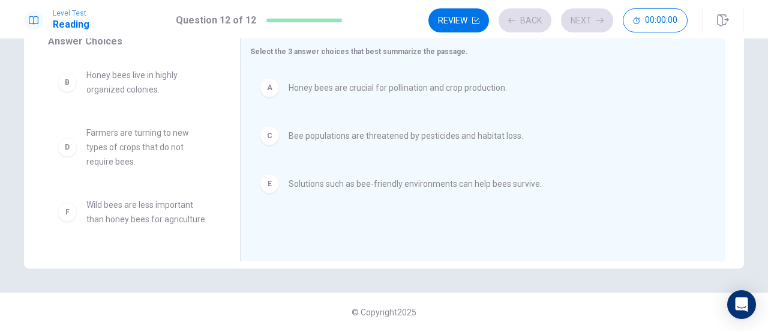
click at [394, 241] on div "Level Test Reading Question 12 of 12 Review Back Next 00:00:00 Question 12 of 1…" at bounding box center [384, 165] width 768 height 331
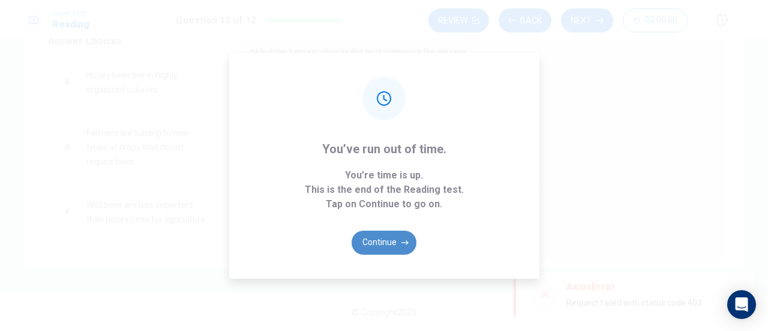
click at [394, 241] on button "Continue" at bounding box center [384, 242] width 65 height 24
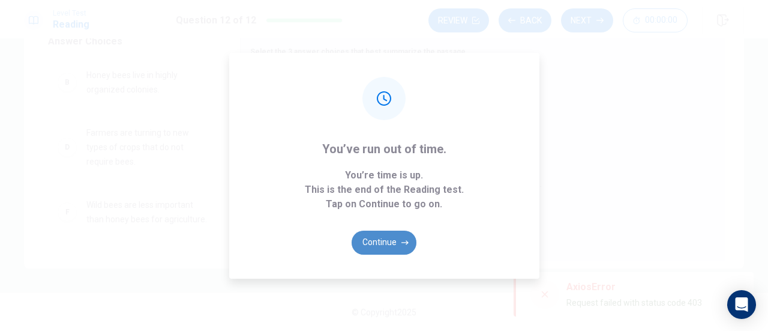
click at [394, 241] on button "Continue" at bounding box center [384, 242] width 65 height 24
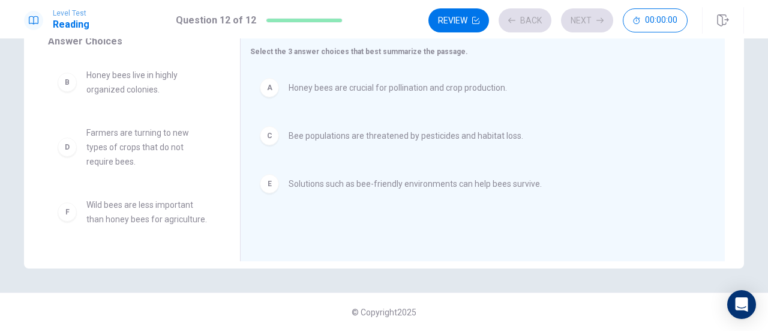
click at [394, 241] on div "Select the 3 answer choices that best summarize the passage. A Honey bees are c…" at bounding box center [482, 147] width 485 height 227
click at [394, 241] on button "Loading..." at bounding box center [384, 242] width 65 height 24
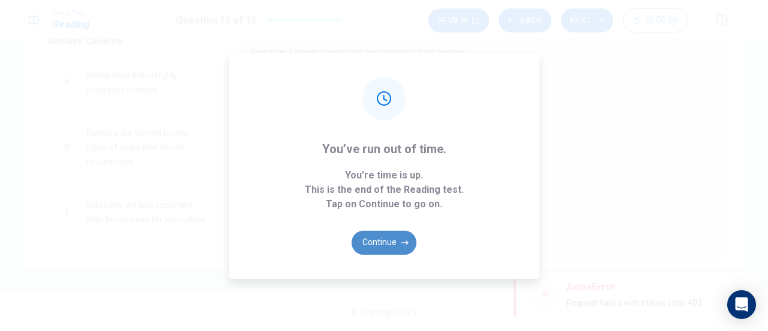
click at [394, 241] on button "Continue" at bounding box center [384, 242] width 65 height 24
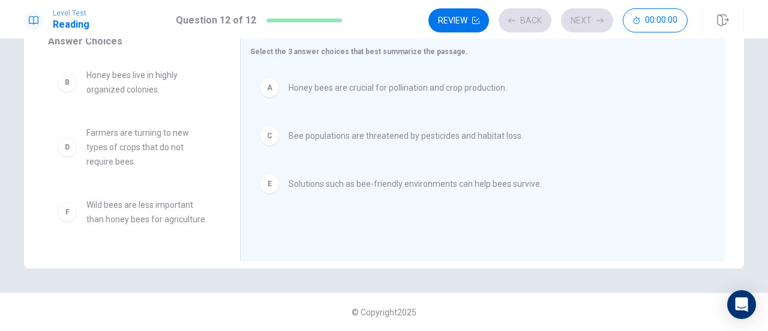
click at [394, 241] on div "Select the 3 answer choices that best summarize the passage. A Honey bees are c…" at bounding box center [482, 147] width 485 height 227
click at [394, 241] on div "Level Test Reading Question 12 of 12 Review Back Next 00:00:00 Question 12 of 1…" at bounding box center [384, 165] width 768 height 331
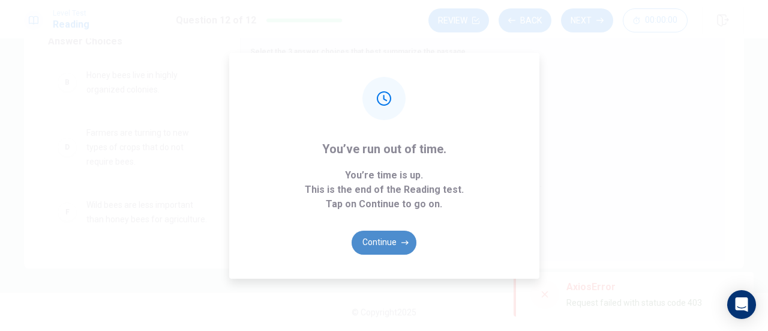
click at [394, 241] on button "Continue" at bounding box center [384, 242] width 65 height 24
click at [594, 17] on div "You’ve run out of time. You’re time is up. This is the end of the Reading test.…" at bounding box center [384, 165] width 768 height 331
click at [398, 236] on button "Continue" at bounding box center [384, 242] width 65 height 24
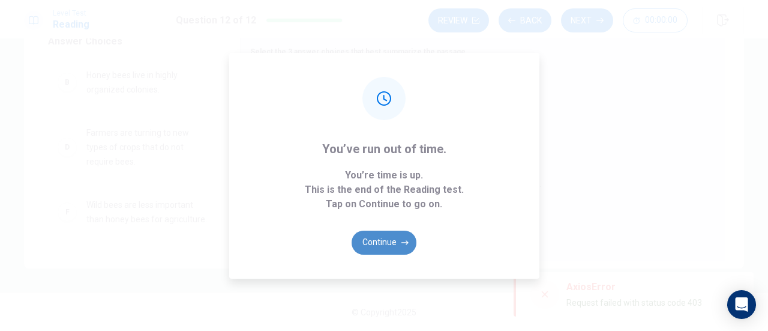
click at [398, 236] on button "Continue" at bounding box center [384, 242] width 65 height 24
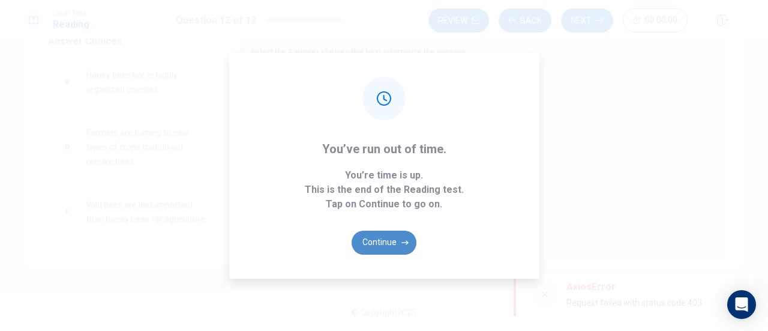
click at [398, 236] on button "Continue" at bounding box center [384, 242] width 65 height 24
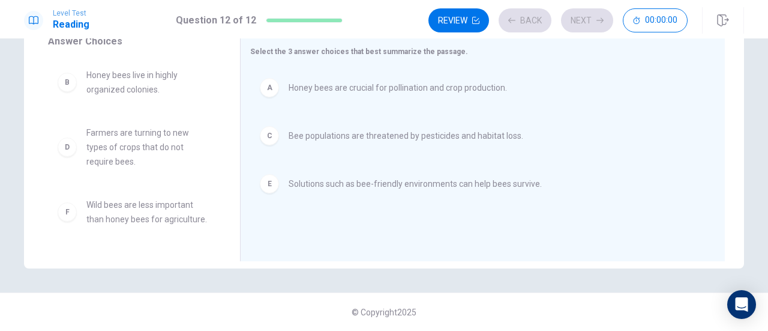
click at [398, 236] on div "Select the 3 answer choices that best summarize the passage. A Honey bees are c…" at bounding box center [482, 147] width 485 height 227
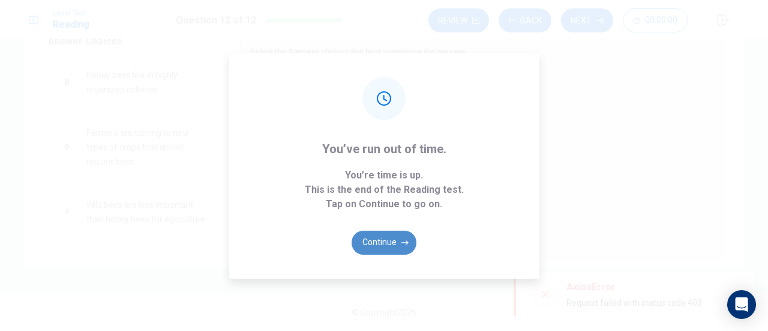
click at [398, 236] on button "Continue" at bounding box center [384, 242] width 65 height 24
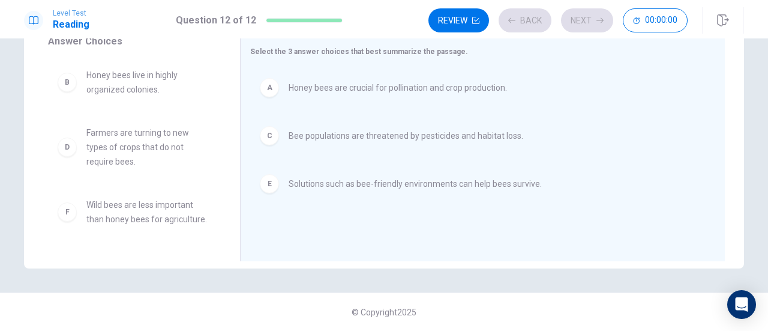
click at [398, 236] on div "Select the 3 answer choices that best summarize the passage. A Honey bees are c…" at bounding box center [482, 147] width 485 height 227
click at [398, 236] on div "Level Test Reading Question 12 of 12 Review Back Next 00:00:00 Question 12 of 1…" at bounding box center [384, 165] width 768 height 331
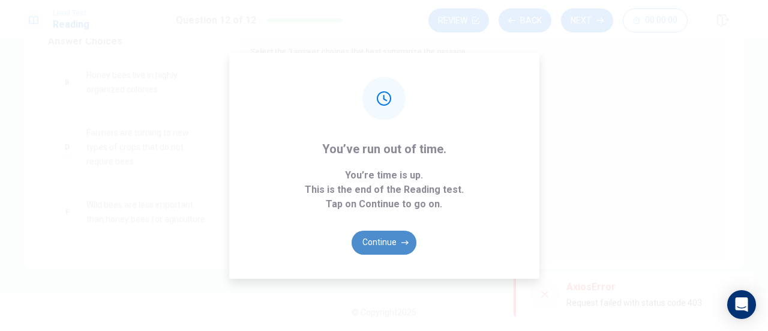
click at [398, 236] on button "Continue" at bounding box center [384, 242] width 65 height 24
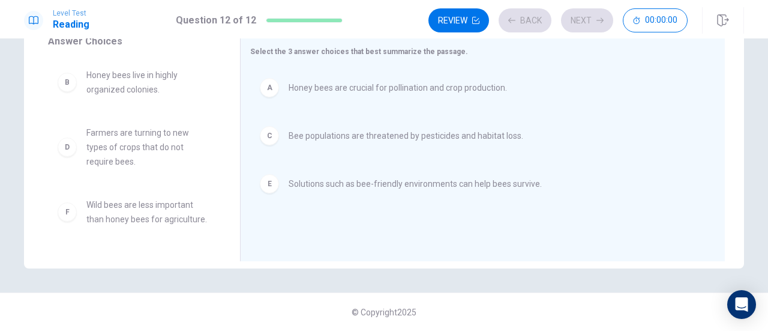
click at [398, 236] on div "Select the 3 answer choices that best summarize the passage. A Honey bees are c…" at bounding box center [482, 147] width 485 height 227
click at [398, 236] on div "Level Test Reading Question 12 of 12 Review Back Next 00:00:00 Question 12 of 1…" at bounding box center [384, 165] width 768 height 331
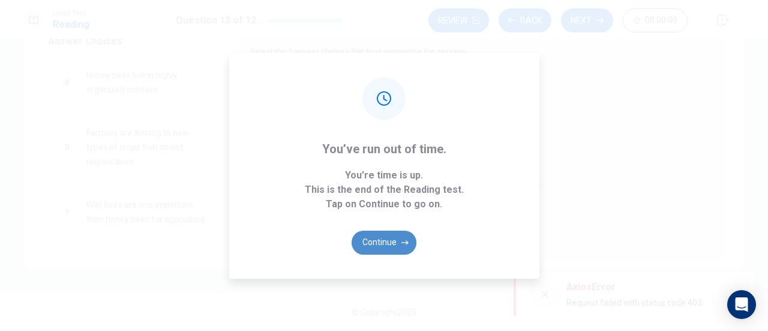
click at [398, 236] on button "Continue" at bounding box center [384, 242] width 65 height 24
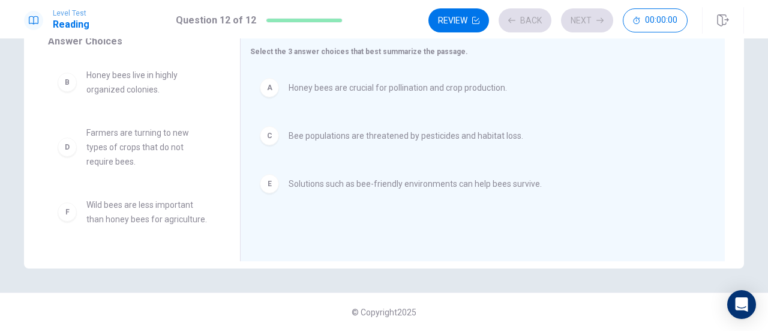
click at [398, 236] on div "Select the 3 answer choices that best summarize the passage. A Honey bees are c…" at bounding box center [482, 147] width 485 height 227
click at [398, 236] on div "Level Test Reading Question 12 of 12 Review Back Next 00:00:00 Question 12 of 1…" at bounding box center [384, 165] width 768 height 331
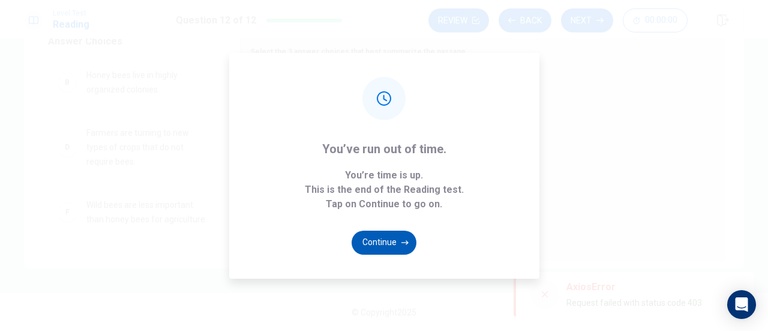
click at [398, 236] on button "Continue" at bounding box center [384, 242] width 65 height 24
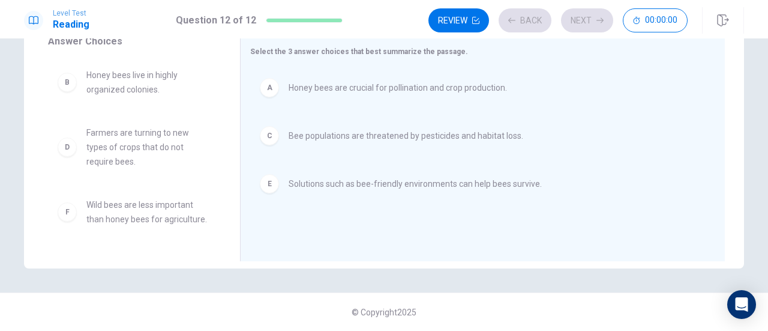
click at [398, 236] on div "Select the 3 answer choices that best summarize the passage. A Honey bees are c…" at bounding box center [482, 147] width 485 height 227
click at [398, 236] on div "Level Test Reading Question 12 of 12 Review Back Next 00:00:00 Question 12 of 1…" at bounding box center [384, 165] width 768 height 331
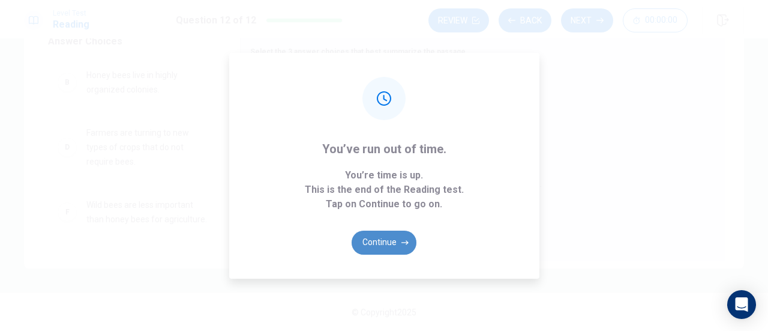
click at [398, 236] on button "Continue" at bounding box center [384, 242] width 65 height 24
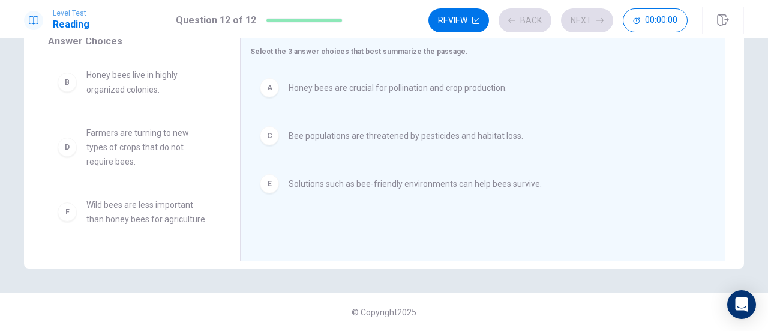
click at [398, 236] on div "Select the 3 answer choices that best summarize the passage. A Honey bees are c…" at bounding box center [482, 147] width 485 height 227
click at [398, 236] on button "Loading..." at bounding box center [384, 242] width 65 height 24
click at [398, 236] on div "Select the 3 answer choices that best summarize the passage. A Honey bees are c…" at bounding box center [482, 147] width 485 height 227
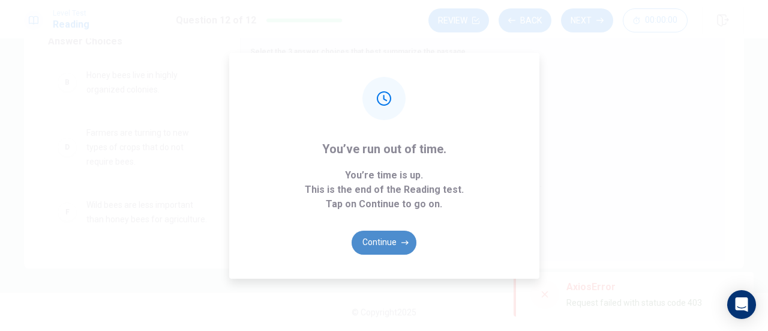
click at [398, 236] on button "Continue" at bounding box center [384, 242] width 65 height 24
click at [396, 243] on button "Continue" at bounding box center [384, 242] width 65 height 24
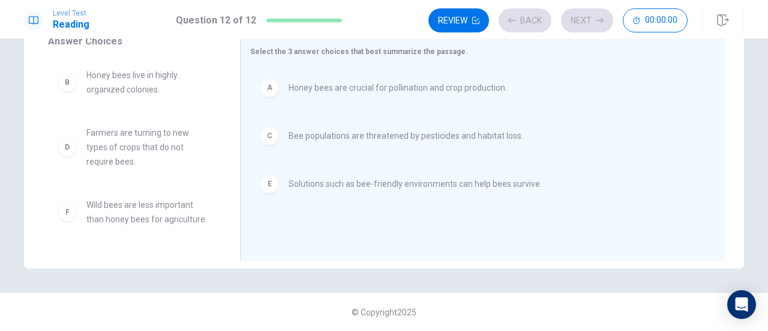
click at [396, 243] on div "Select the 3 answer choices that best summarize the passage. A Honey bees are c…" at bounding box center [482, 147] width 485 height 227
click at [396, 243] on div "Level Test Reading Question 12 of 12 Review Back Next 00:00:00 Question 12 of 1…" at bounding box center [384, 165] width 768 height 331
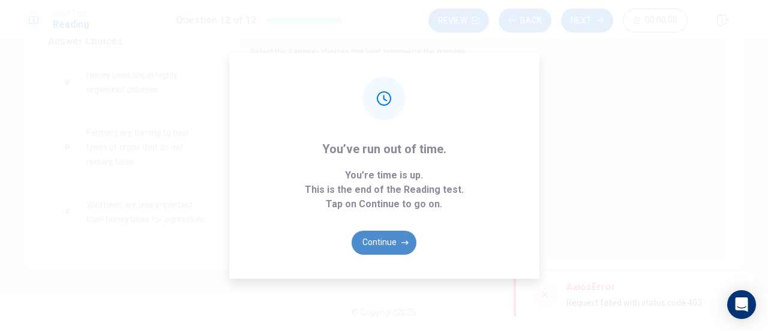
click at [396, 243] on button "Continue" at bounding box center [384, 242] width 65 height 24
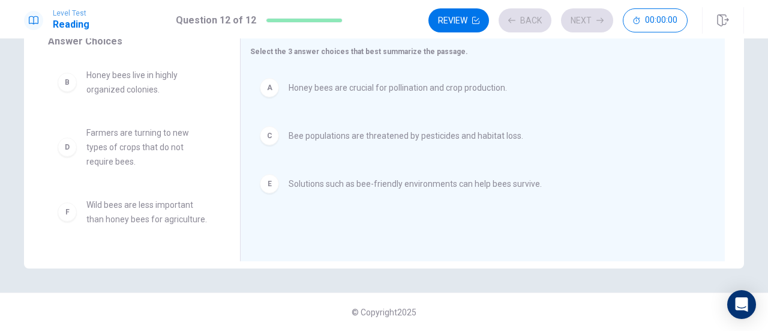
click at [396, 243] on div "Select the 3 answer choices that best summarize the passage. A Honey bees are c…" at bounding box center [482, 147] width 485 height 227
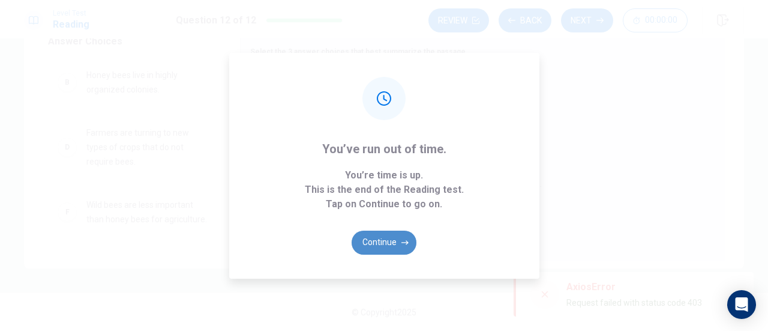
click at [396, 243] on button "Continue" at bounding box center [384, 242] width 65 height 24
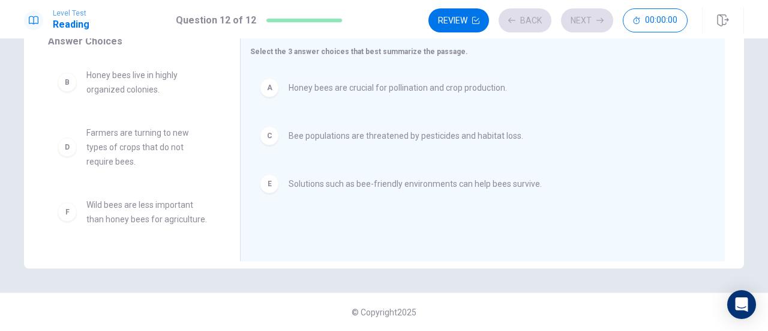
click at [396, 243] on div "Select the 3 answer choices that best summarize the passage. A Honey bees are c…" at bounding box center [482, 147] width 485 height 227
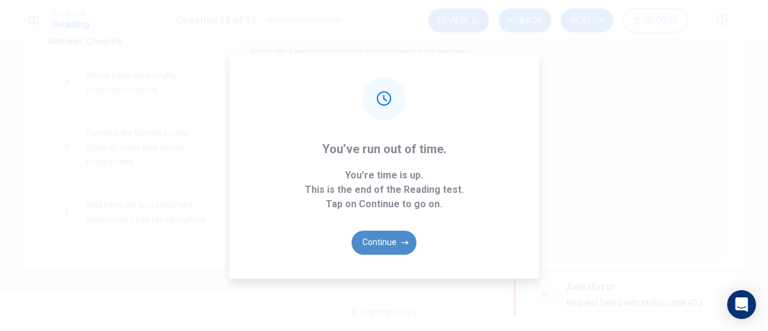
click at [396, 243] on button "Continue" at bounding box center [384, 242] width 65 height 24
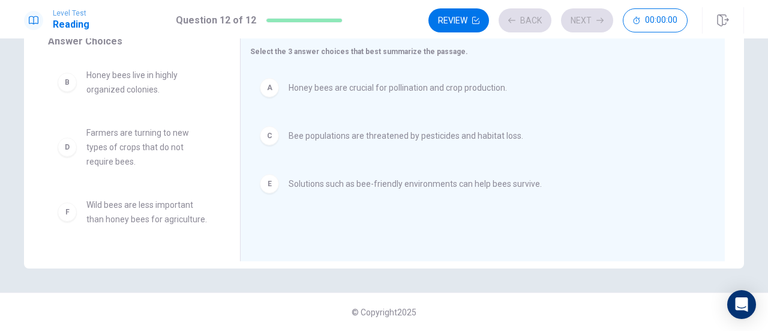
click at [396, 243] on div "Select the 3 answer choices that best summarize the passage. A Honey bees are c…" at bounding box center [482, 147] width 485 height 227
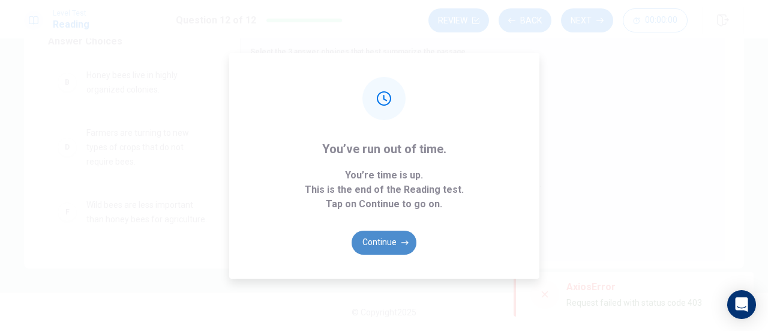
click at [396, 243] on button "Continue" at bounding box center [384, 242] width 65 height 24
click at [396, 243] on div "Select the 3 answer choices that best summarize the passage. A Honey bees are c…" at bounding box center [482, 147] width 485 height 227
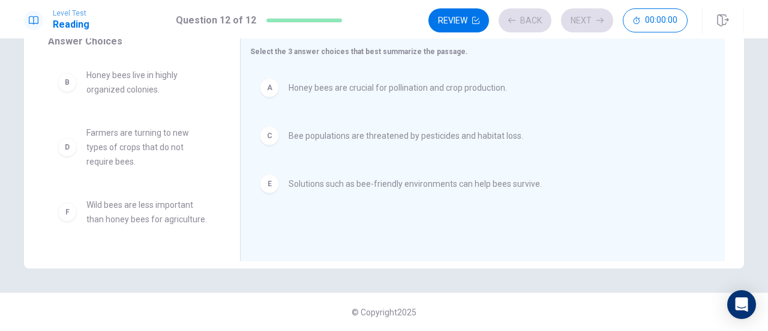
click at [396, 243] on div "Level Test Reading Question 12 of 12 Review Back Next 00:00:00 Question 12 of 1…" at bounding box center [384, 165] width 768 height 331
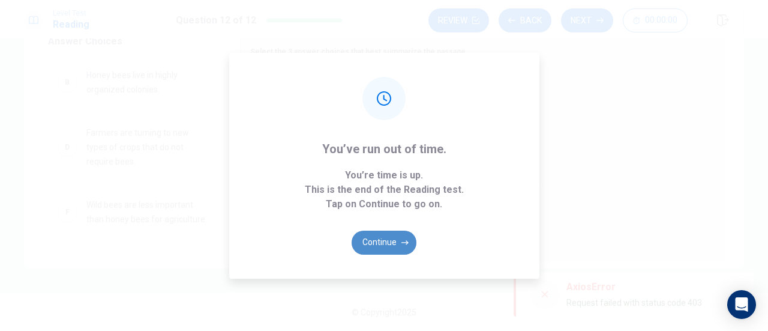
click at [396, 243] on button "Continue" at bounding box center [384, 242] width 65 height 24
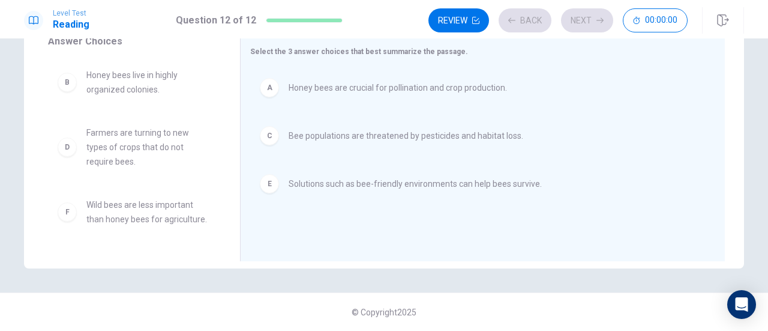
click at [396, 243] on div "Select the 3 answer choices that best summarize the passage. A Honey bees are c…" at bounding box center [482, 147] width 485 height 227
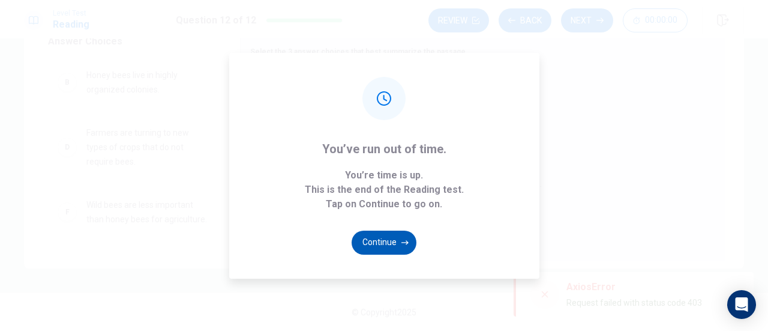
click at [396, 243] on div "Level Test Reading Question 12 of 12 Review Back Next 00:00:00 Question 12 of 1…" at bounding box center [384, 165] width 768 height 331
click at [396, 243] on button "Continue" at bounding box center [384, 242] width 65 height 24
click at [396, 243] on div "Select the 3 answer choices that best summarize the passage. A Honey bees are c…" at bounding box center [482, 147] width 485 height 227
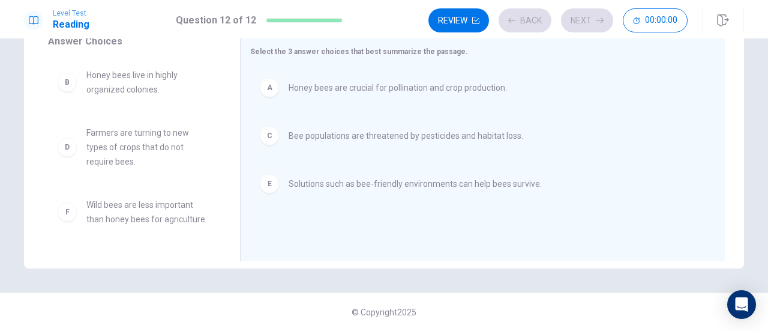
click at [396, 243] on div "Select the 3 answer choices that best summarize the passage. A Honey bees are c…" at bounding box center [482, 147] width 485 height 227
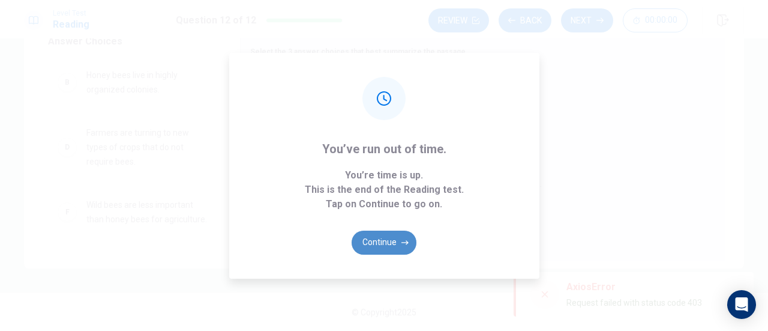
click at [396, 243] on button "Continue" at bounding box center [384, 242] width 65 height 24
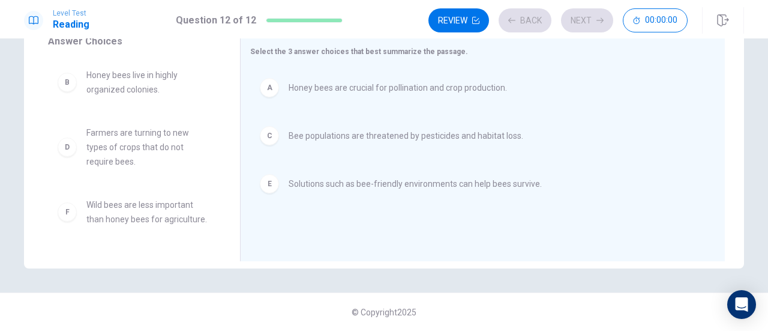
click at [396, 243] on div "Select the 3 answer choices that best summarize the passage. A Honey bees are c…" at bounding box center [482, 147] width 485 height 227
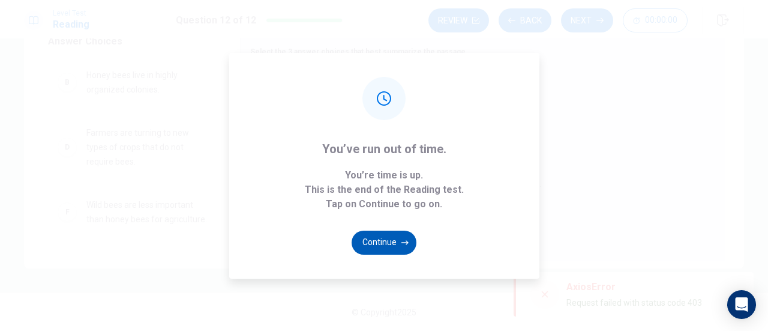
click at [396, 243] on div "Level Test Reading Question 12 of 12 Review Back Next 00:00:00 Question 12 of 1…" at bounding box center [384, 165] width 768 height 331
click at [396, 243] on button "Continue" at bounding box center [384, 242] width 65 height 24
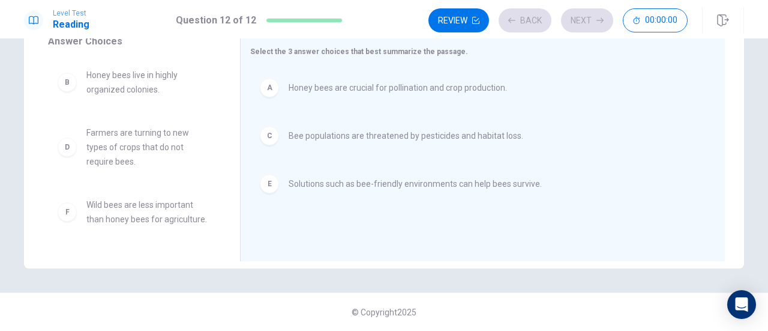
click at [396, 243] on div "Select the 3 answer choices that best summarize the passage. A Honey bees are c…" at bounding box center [482, 147] width 485 height 227
click at [396, 243] on div "Level Test Reading Question 12 of 12 Review Back Next 00:00:00 Question 12 of 1…" at bounding box center [384, 165] width 768 height 331
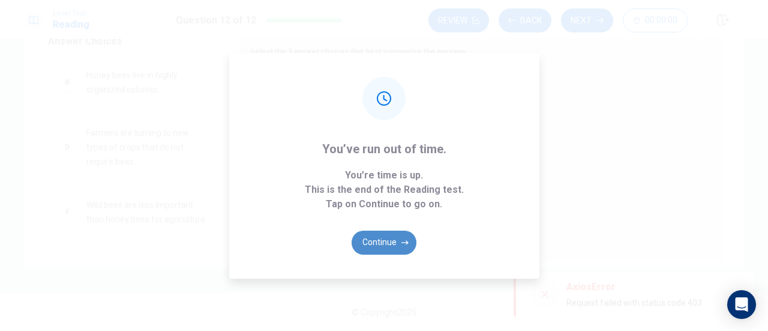
click at [396, 243] on button "Continue" at bounding box center [384, 242] width 65 height 24
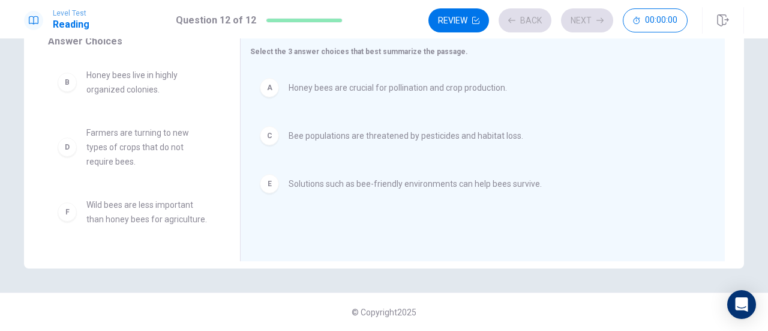
click at [396, 243] on div "Select the 3 answer choices that best summarize the passage. A Honey bees are c…" at bounding box center [482, 147] width 485 height 227
click at [396, 243] on div "Level Test Reading Question 12 of 12 Review Back Next 00:00:00 Question 12 of 1…" at bounding box center [384, 165] width 768 height 331
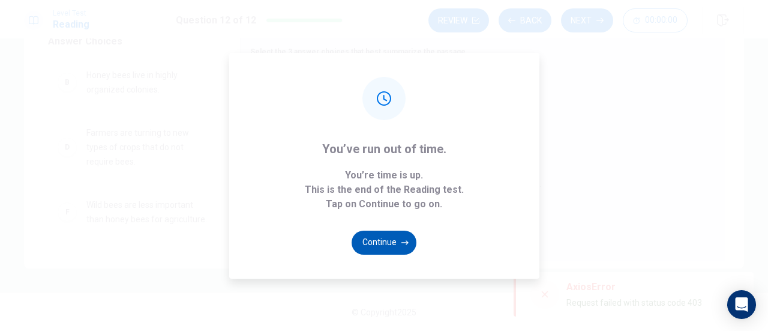
click at [396, 243] on button "Continue" at bounding box center [384, 242] width 65 height 24
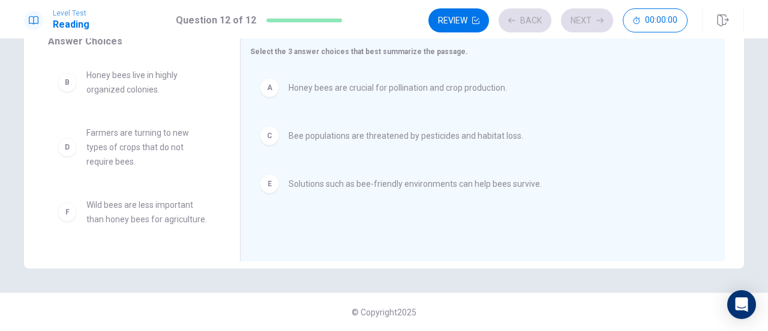
click at [396, 243] on div "Select the 3 answer choices that best summarize the passage. A Honey bees are c…" at bounding box center [482, 147] width 485 height 227
click at [396, 243] on button "Loading..." at bounding box center [384, 242] width 65 height 24
click at [396, 243] on div "Select the 3 answer choices that best summarize the passage. A Honey bees are c…" at bounding box center [482, 147] width 485 height 227
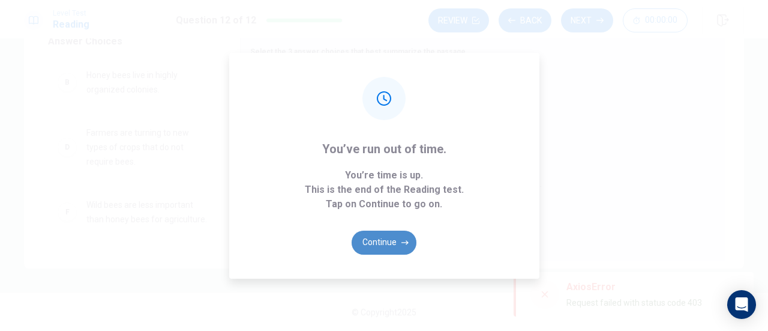
click at [396, 243] on button "Continue" at bounding box center [384, 242] width 65 height 24
click at [396, 243] on div "Select the 3 answer choices that best summarize the passage. A Honey bees are c…" at bounding box center [482, 147] width 485 height 227
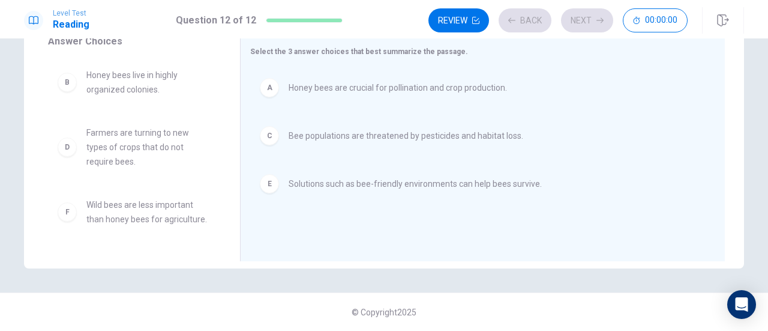
click at [396, 243] on div "Select the 3 answer choices that best summarize the passage. A Honey bees are c…" at bounding box center [482, 147] width 485 height 227
click at [396, 243] on div "Level Test Reading Question 12 of 12 Review Back Next 00:00:00 Question 12 of 1…" at bounding box center [384, 165] width 768 height 331
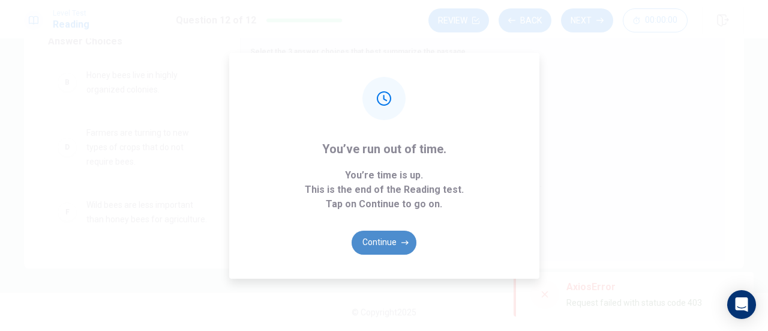
click at [396, 243] on button "Continue" at bounding box center [384, 242] width 65 height 24
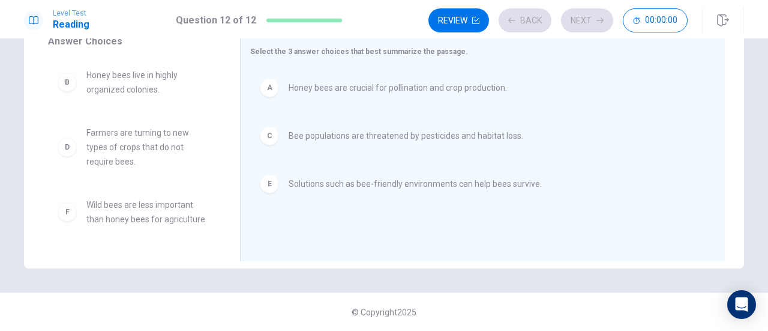
click at [396, 243] on div "Select the 3 answer choices that best summarize the passage. A Honey bees are c…" at bounding box center [482, 147] width 485 height 227
click at [396, 243] on div "Level Test Reading Question 12 of 12 Review Back Next 00:00:00 Question 12 of 1…" at bounding box center [384, 165] width 768 height 331
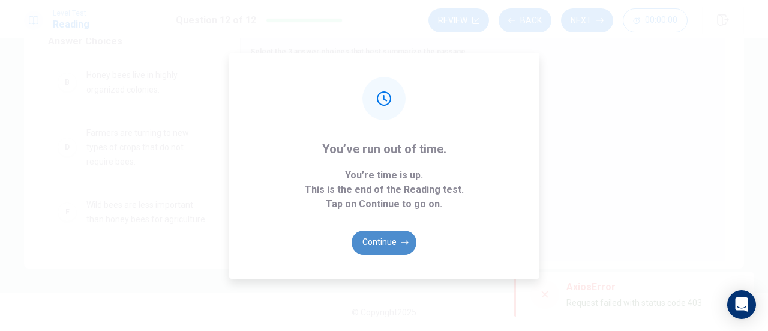
click at [396, 243] on button "Continue" at bounding box center [384, 242] width 65 height 24
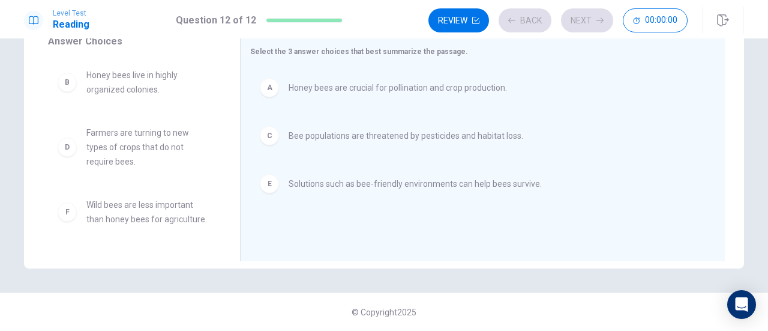
click at [396, 243] on div "Select the 3 answer choices that best summarize the passage. A Honey bees are c…" at bounding box center [482, 147] width 485 height 227
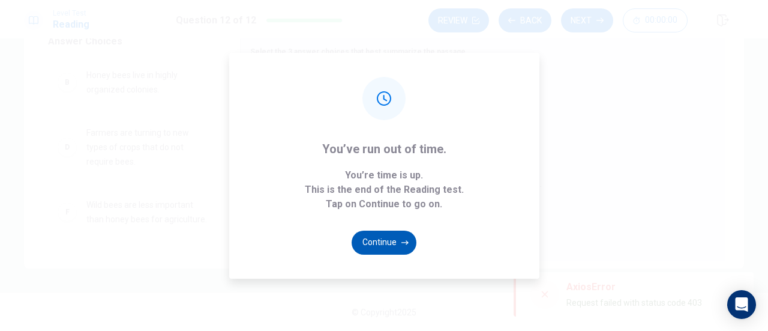
click at [396, 243] on button "Continue" at bounding box center [384, 242] width 65 height 24
